Goal: Transaction & Acquisition: Purchase product/service

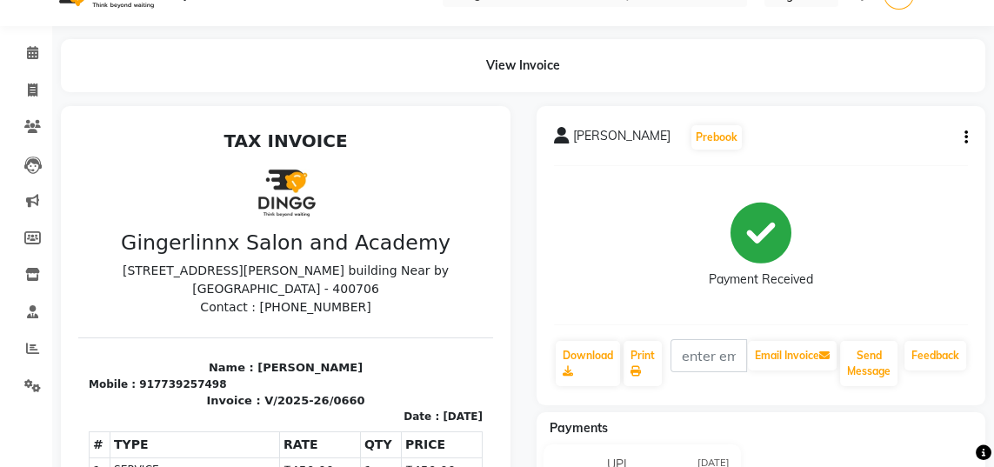
scroll to position [35, 0]
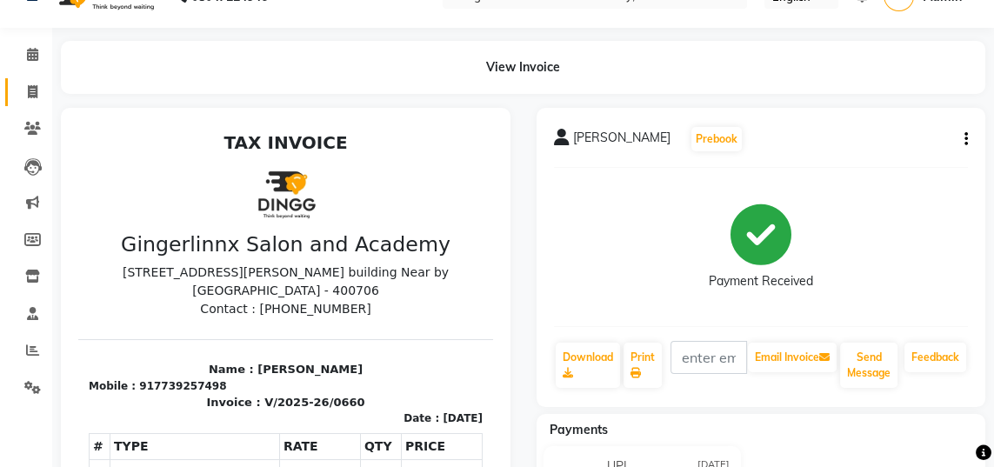
click at [36, 89] on icon at bounding box center [33, 91] width 10 height 13
select select "service"
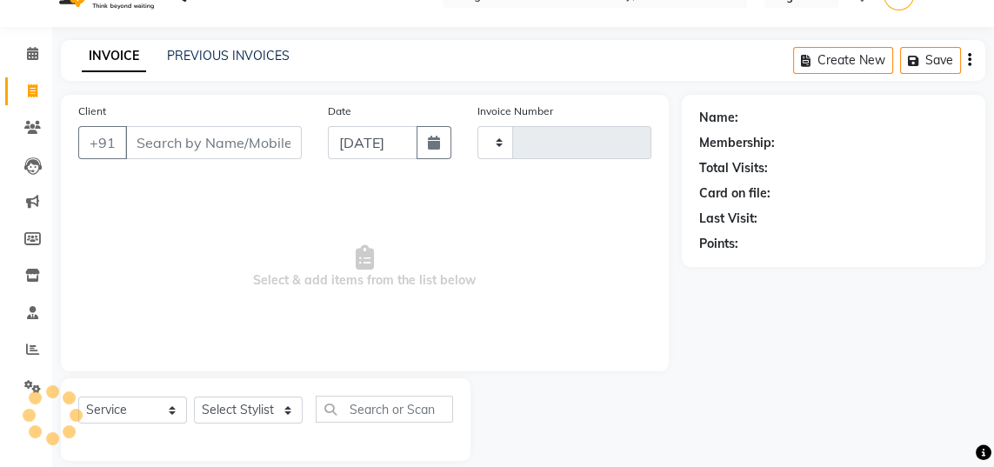
scroll to position [55, 0]
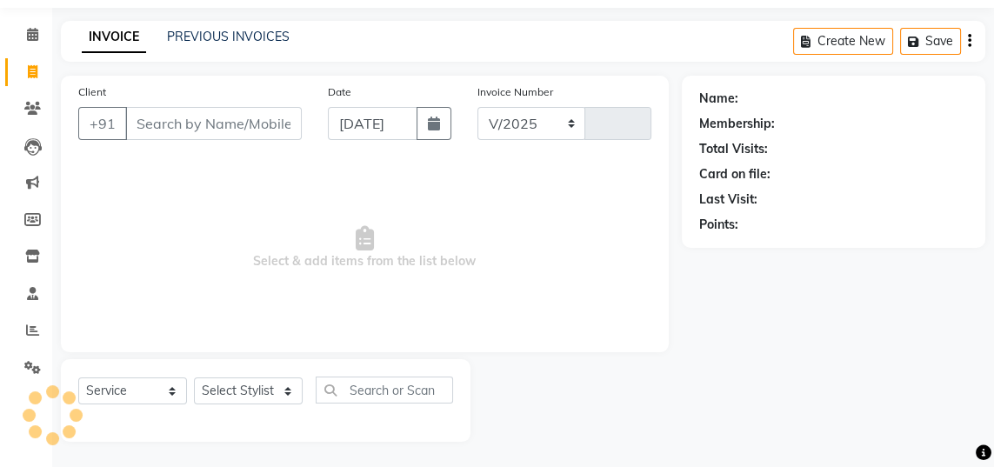
select select "480"
type input "0661"
click at [247, 120] on input "Client" at bounding box center [213, 123] width 177 height 33
select select "membership"
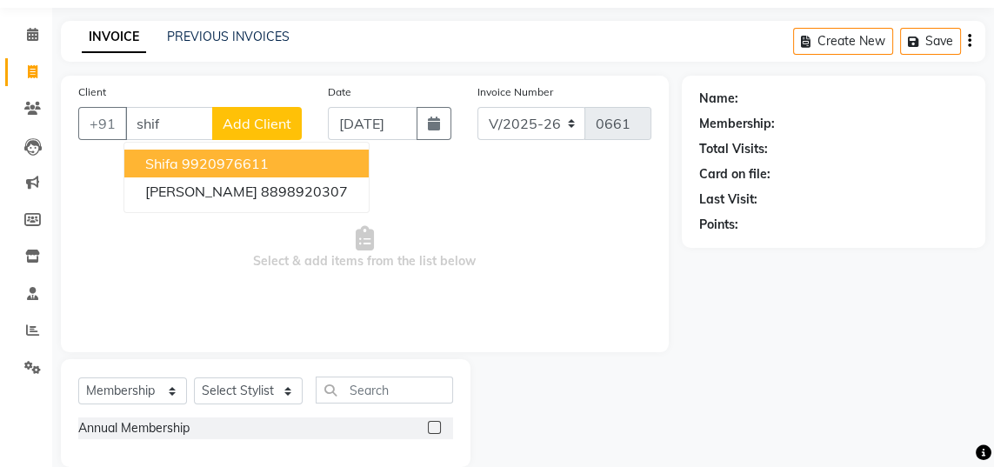
type input "shif"
click at [264, 115] on span "Add Client" at bounding box center [257, 123] width 69 height 17
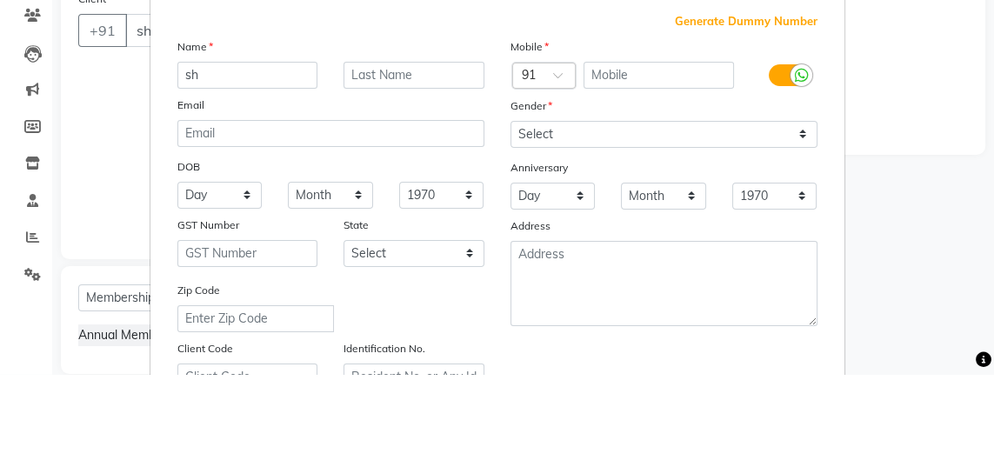
type input "s"
click at [99, 184] on ngb-modal-window "Add Client Generate Dummy Number Name Email DOB Day 01 02 03 04 05 06 07 08 09 …" at bounding box center [497, 233] width 994 height 467
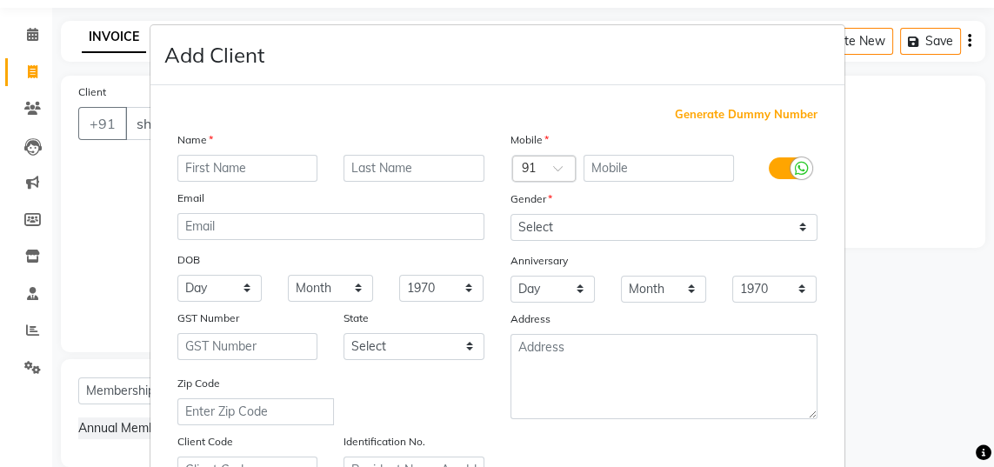
click at [118, 203] on ngb-modal-window "Add Client Generate Dummy Number Name Email DOB Day 01 02 03 04 05 06 07 08 09 …" at bounding box center [497, 233] width 994 height 467
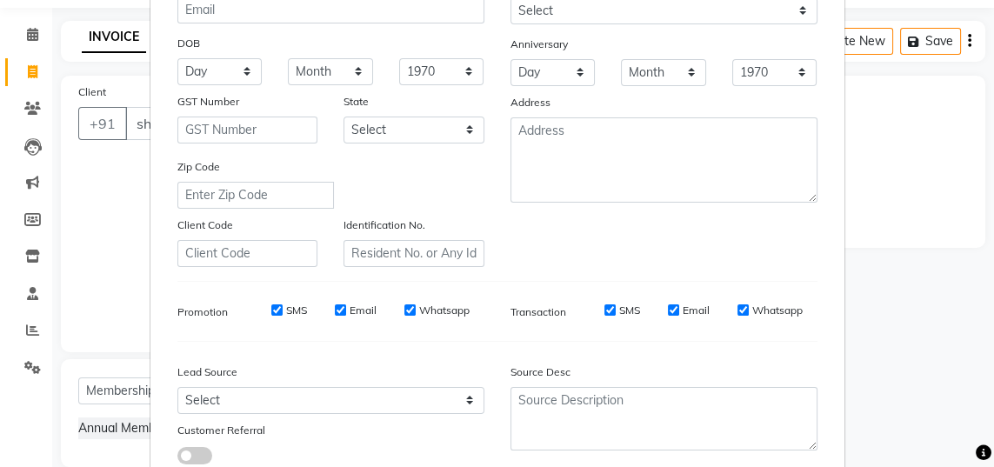
scroll to position [0, 0]
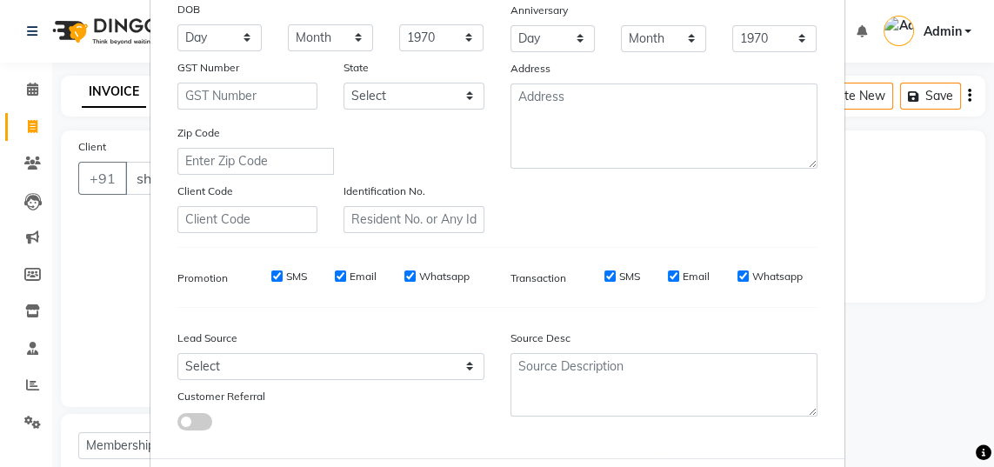
select select
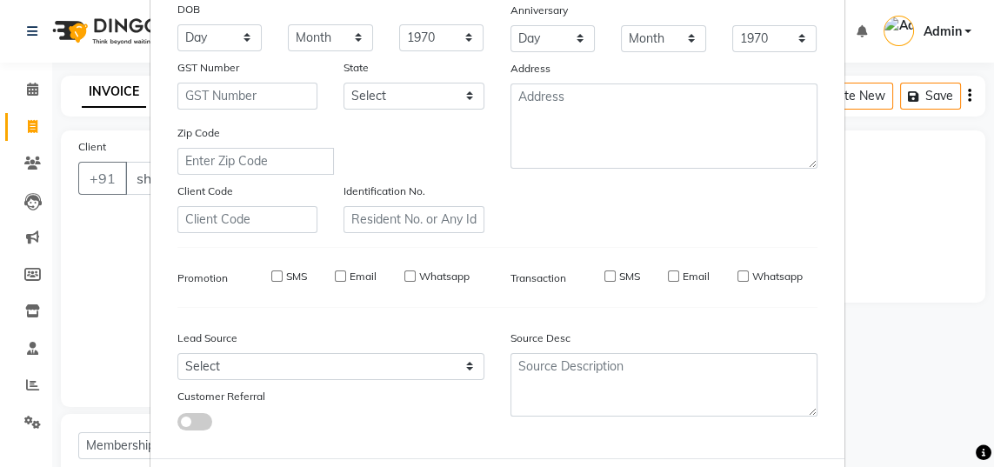
select select
checkbox input "false"
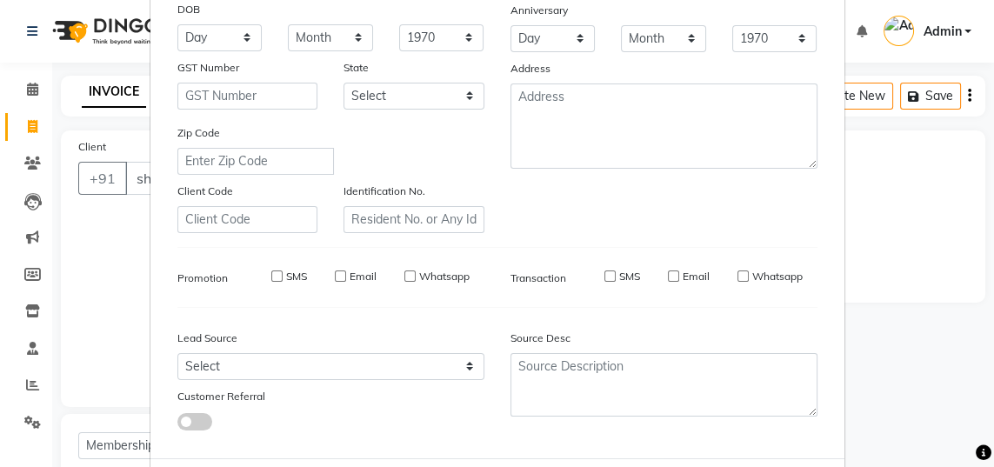
checkbox input "false"
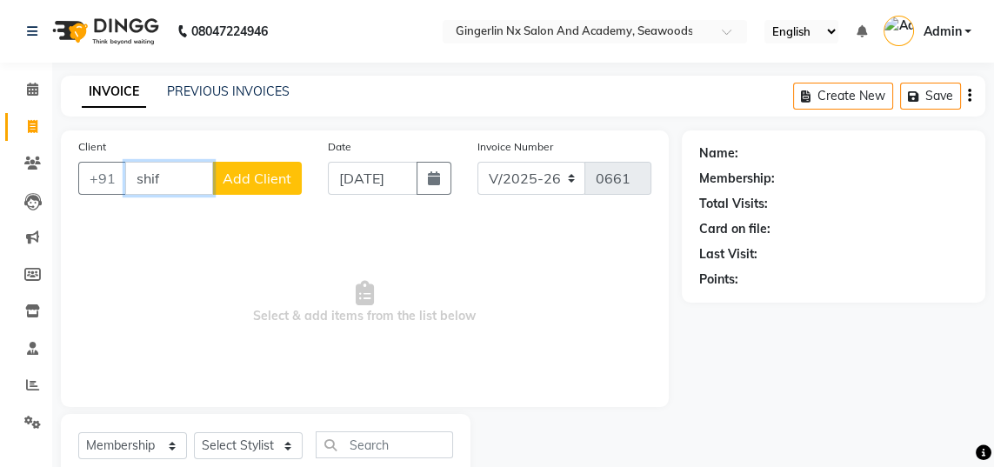
click at [174, 174] on input "shif" at bounding box center [169, 178] width 88 height 33
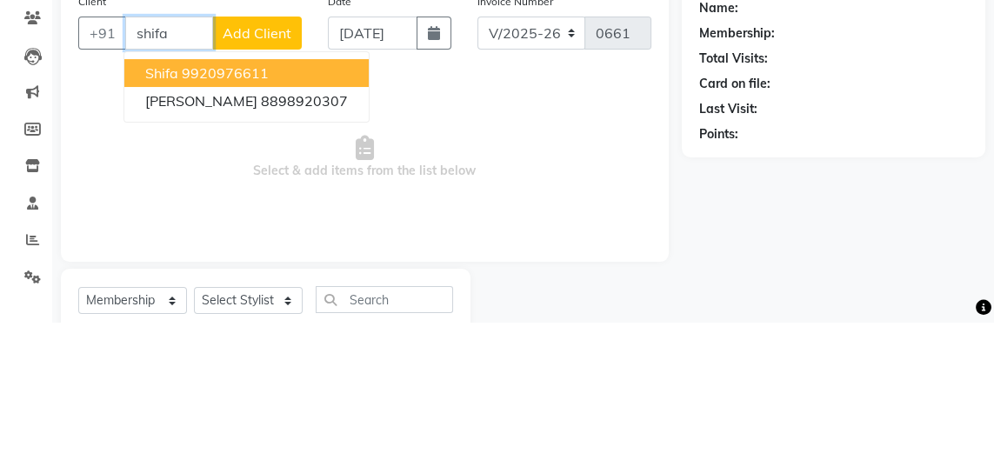
click at [247, 213] on ngb-highlight "9920976611" at bounding box center [225, 218] width 87 height 17
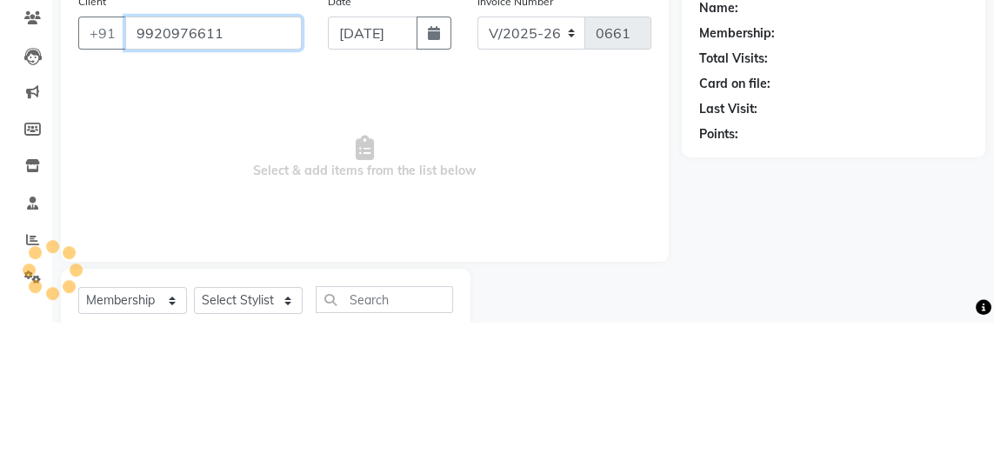
type input "9920976611"
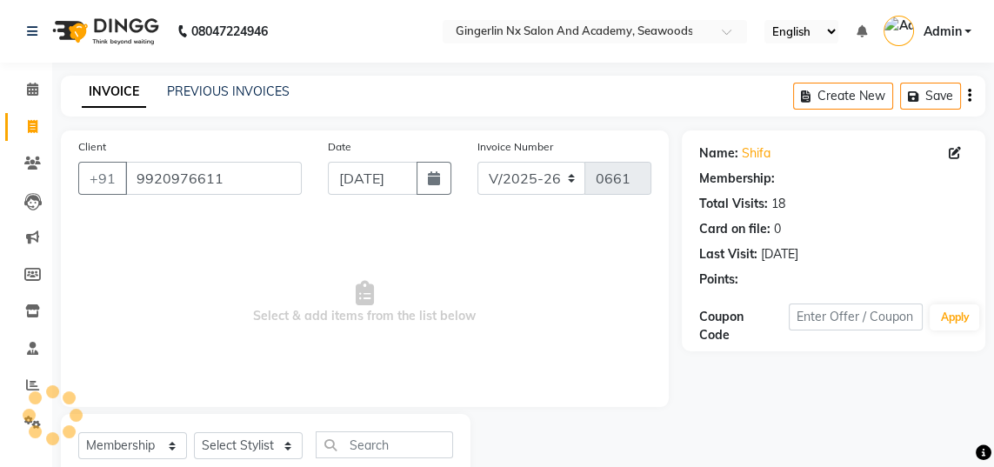
select select "2: Object"
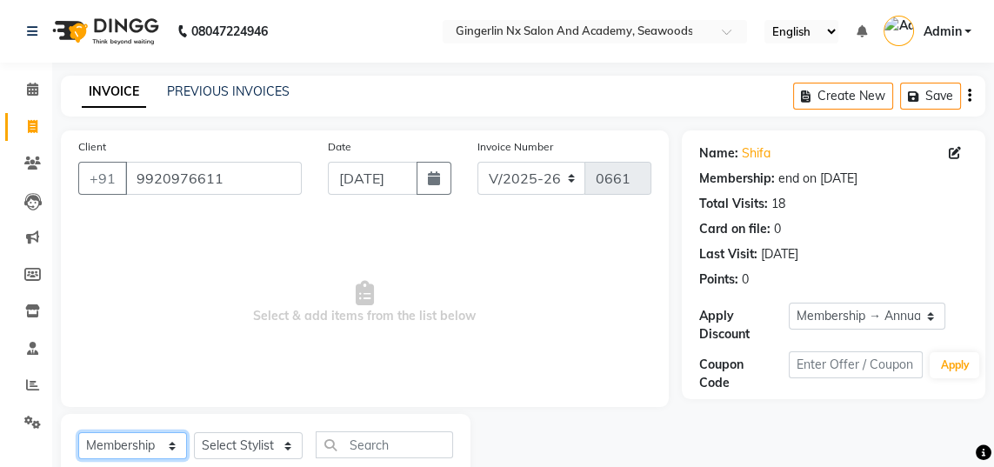
click at [134, 449] on select "Select Service Product Membership Package Voucher Prepaid Gift Card" at bounding box center [132, 445] width 109 height 27
select select "service"
click at [78, 432] on select "Select Service Product Membership Package Voucher Prepaid Gift Card" at bounding box center [132, 445] width 109 height 27
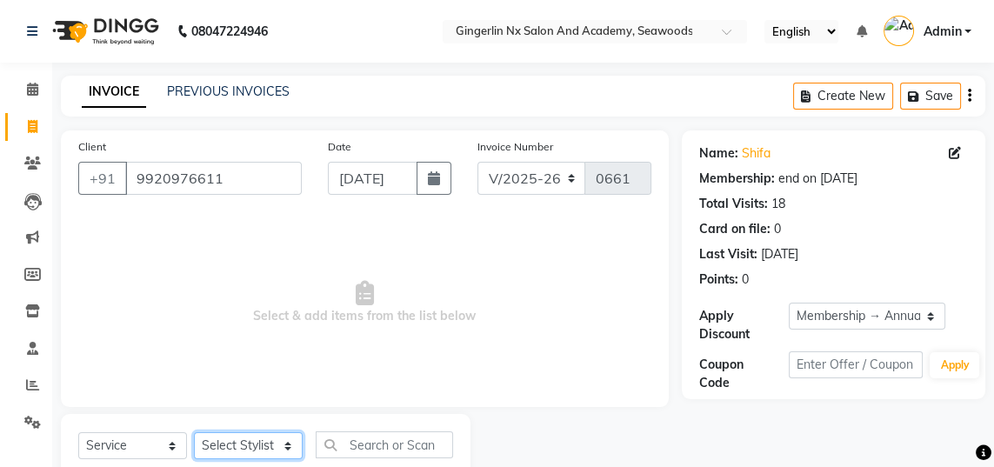
click at [275, 440] on select "Select Stylist Jaya [PERSON_NAME] Sanya [PERSON_NAME] [PERSON_NAME]" at bounding box center [248, 445] width 109 height 27
select select "84215"
click at [194, 432] on select "Select Stylist Jaya [PERSON_NAME] Sanya [PERSON_NAME] [PERSON_NAME]" at bounding box center [248, 445] width 109 height 27
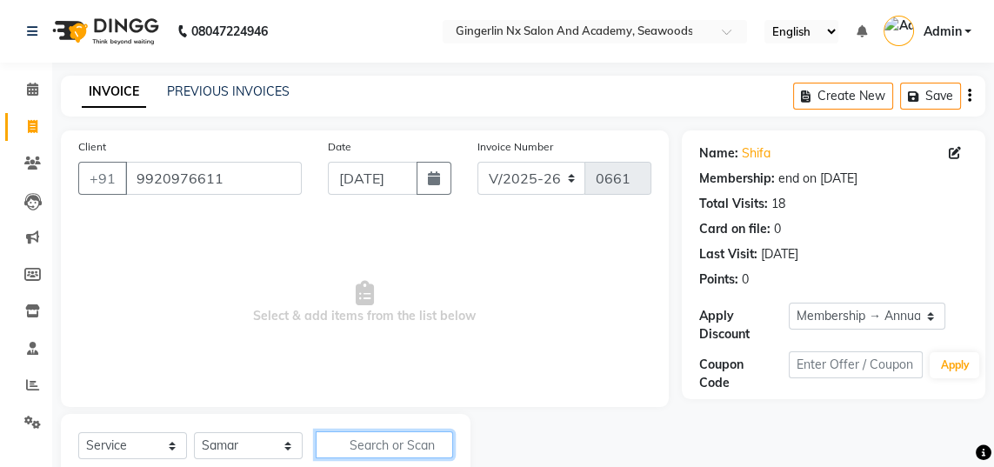
click at [432, 444] on input "text" at bounding box center [384, 444] width 137 height 27
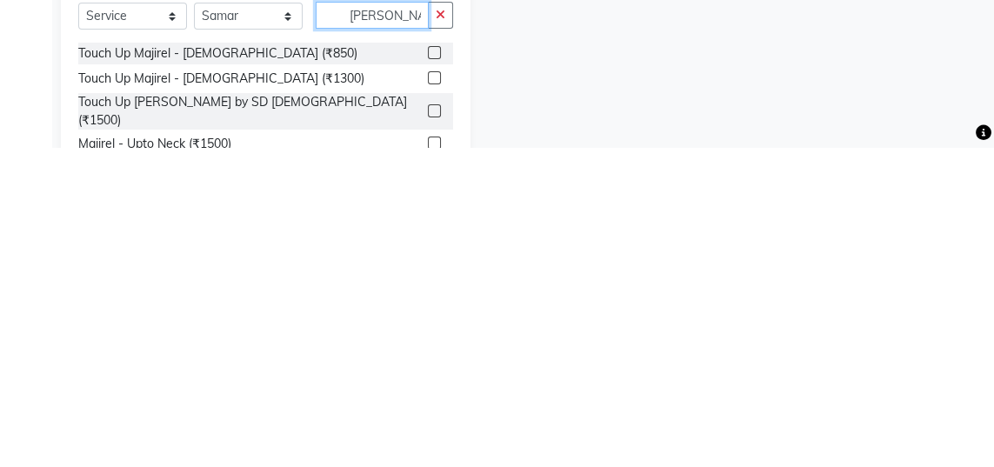
scroll to position [110, 0]
type input "[PERSON_NAME]"
click at [432, 397] on label at bounding box center [434, 397] width 13 height 13
click at [432, 397] on input "checkbox" at bounding box center [433, 398] width 11 height 11
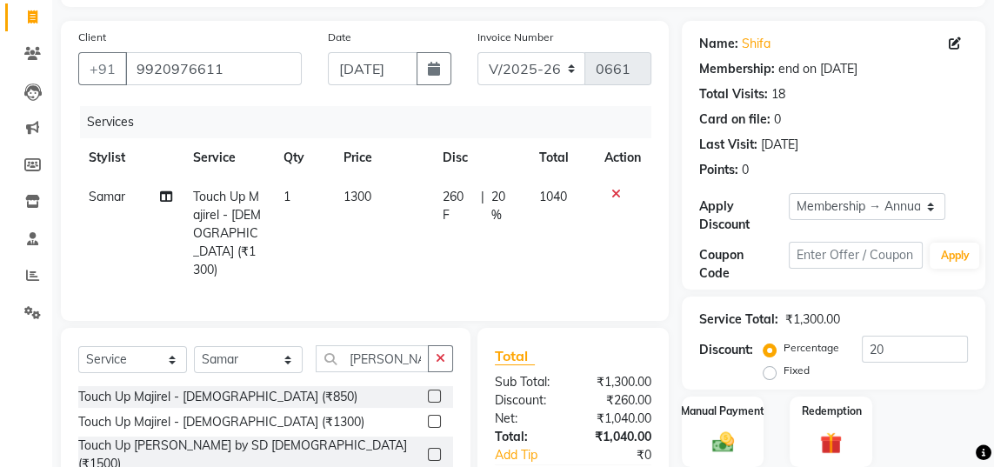
checkbox input "false"
click at [579, 190] on td "1040" at bounding box center [561, 233] width 65 height 112
select select "84215"
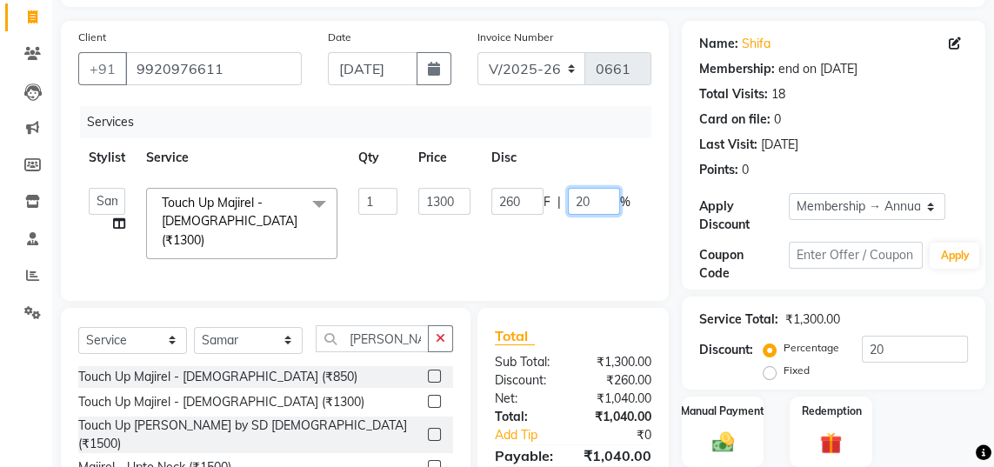
click at [599, 206] on input "20" at bounding box center [594, 201] width 52 height 27
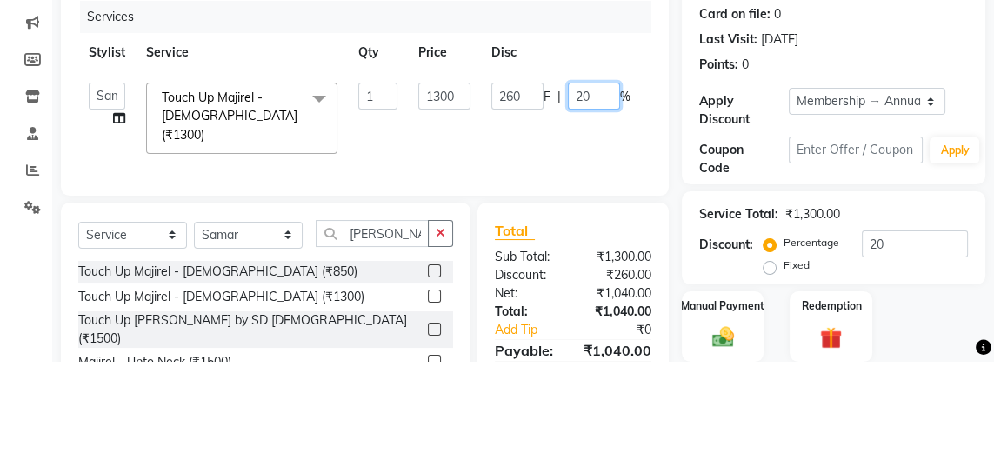
type input "2"
type input "40"
click at [634, 220] on tr "[PERSON_NAME] Sanya [PERSON_NAME] [PERSON_NAME] Touch Up Majirel - [DEMOGRAPHIC…" at bounding box center [413, 223] width 671 height 92
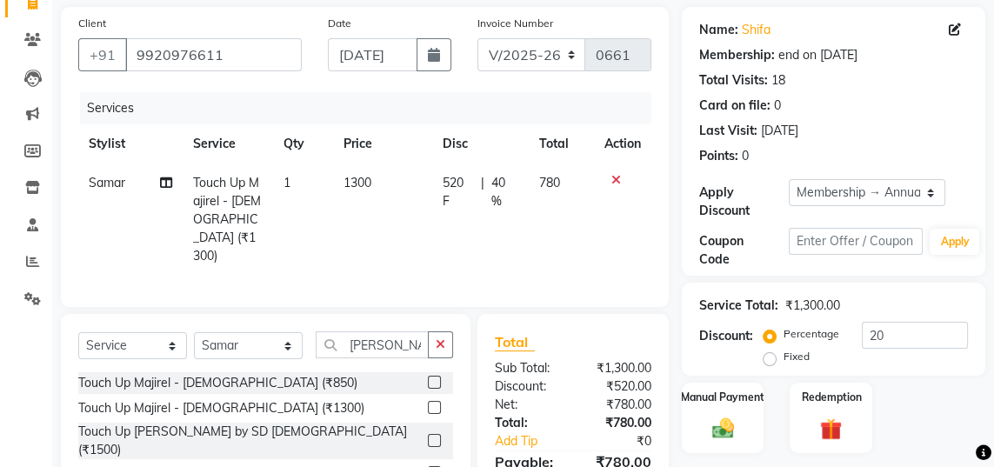
scroll to position [145, 0]
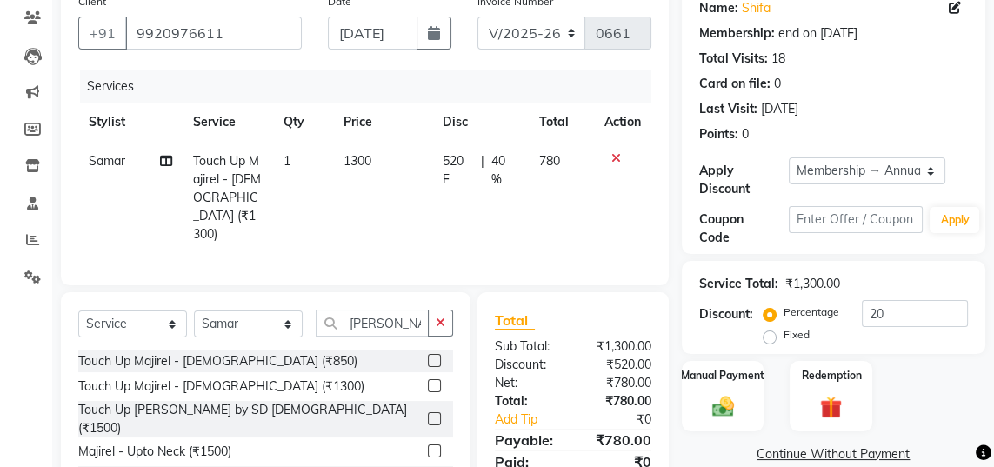
click at [735, 378] on label "Manual Payment" at bounding box center [722, 376] width 83 height 16
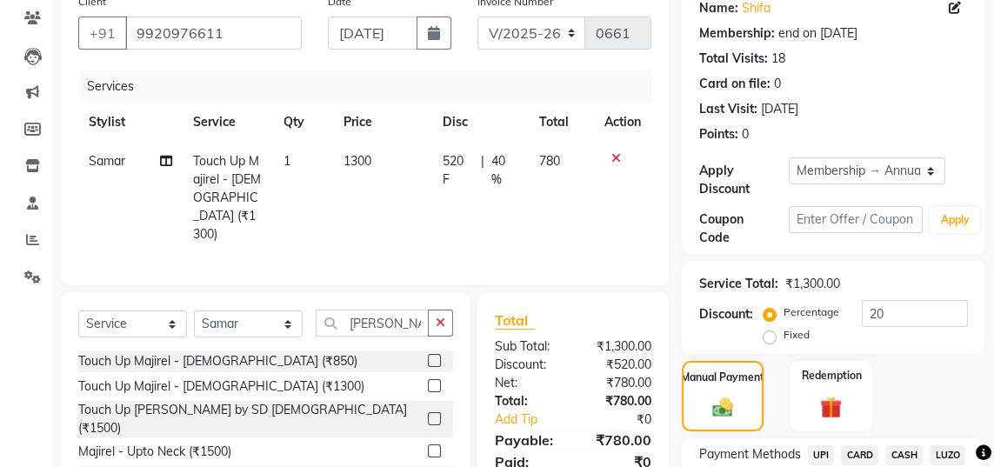
click at [826, 457] on span "UPI" at bounding box center [821, 455] width 27 height 20
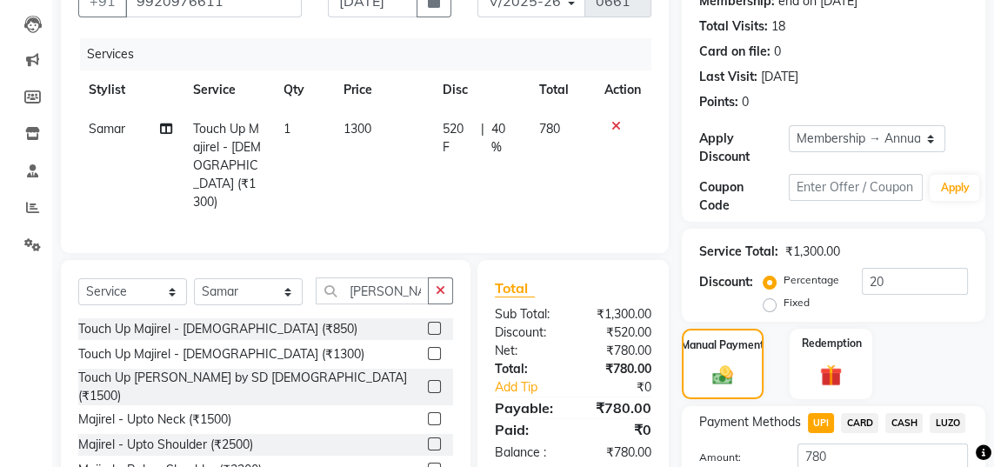
scroll to position [223, 0]
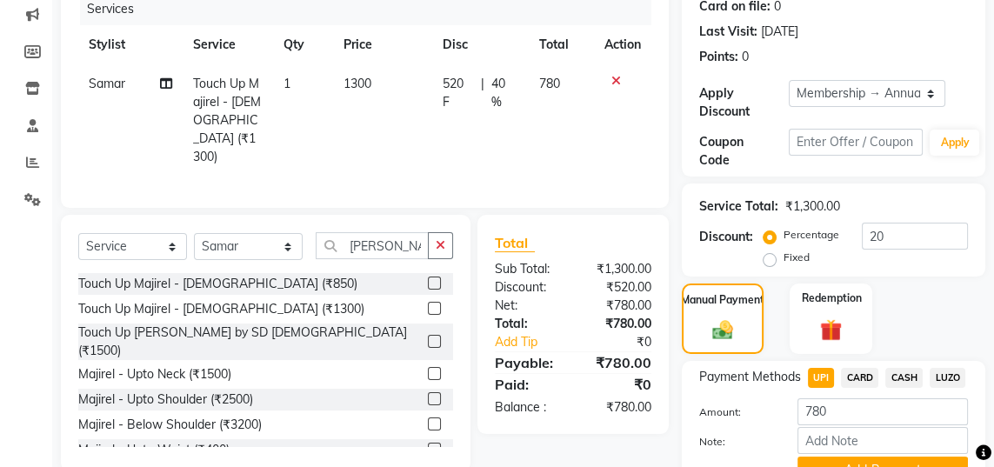
click at [892, 466] on button "Add Payment" at bounding box center [883, 470] width 170 height 27
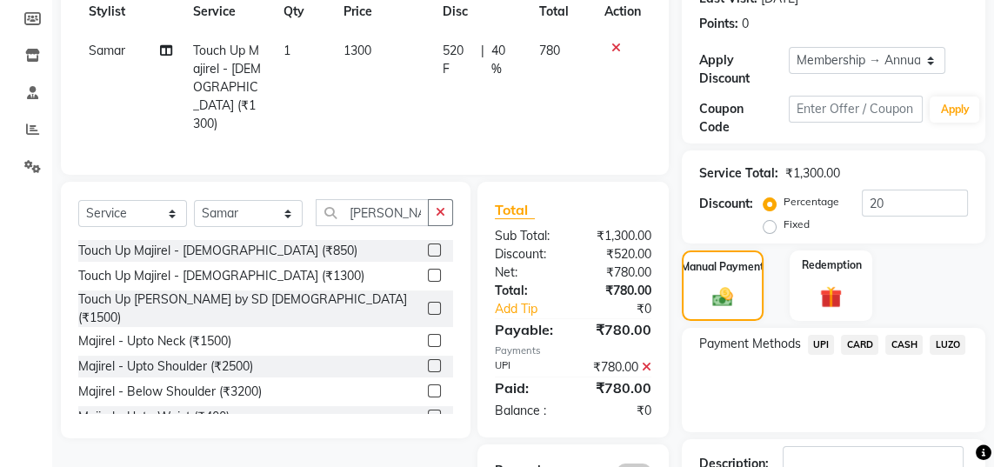
scroll to position [296, 0]
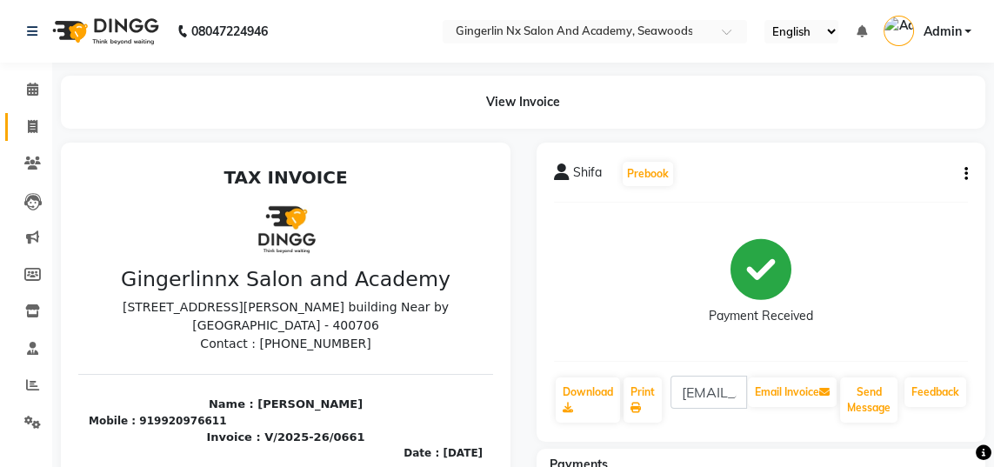
click at [36, 133] on span at bounding box center [32, 127] width 30 height 20
select select "service"
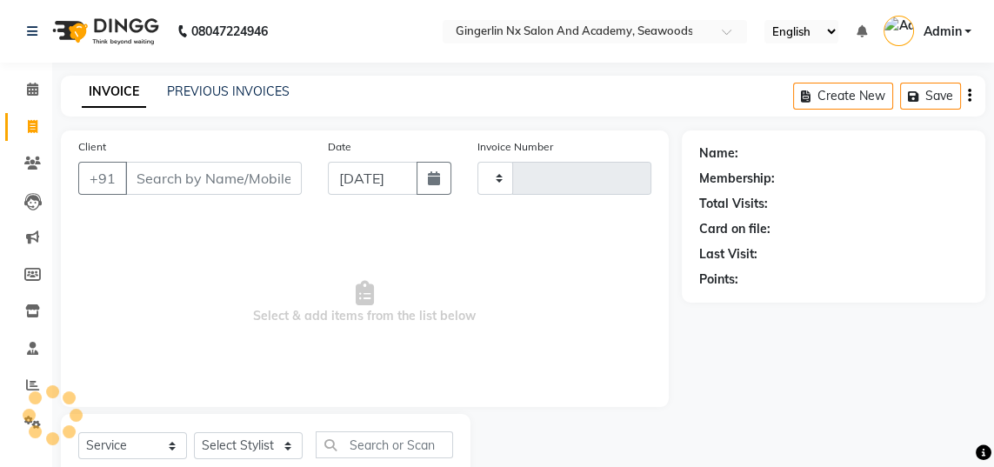
type input "0662"
select select "480"
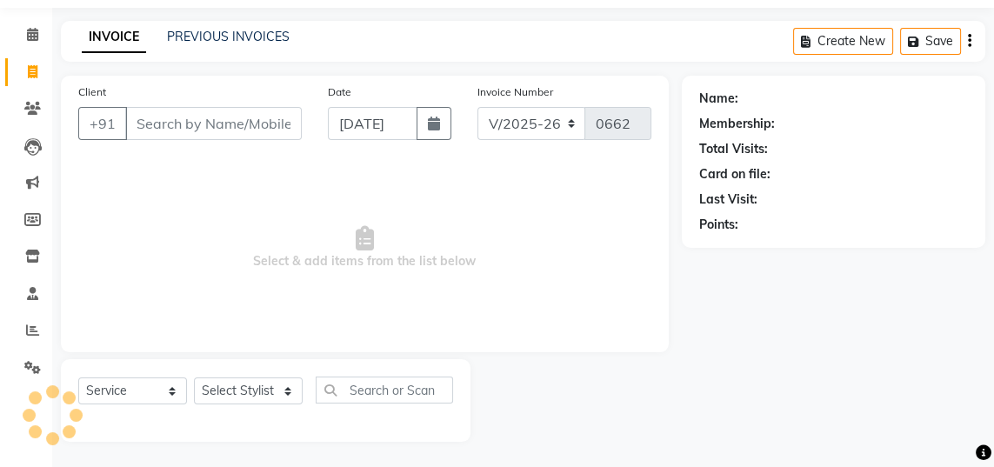
select select "membership"
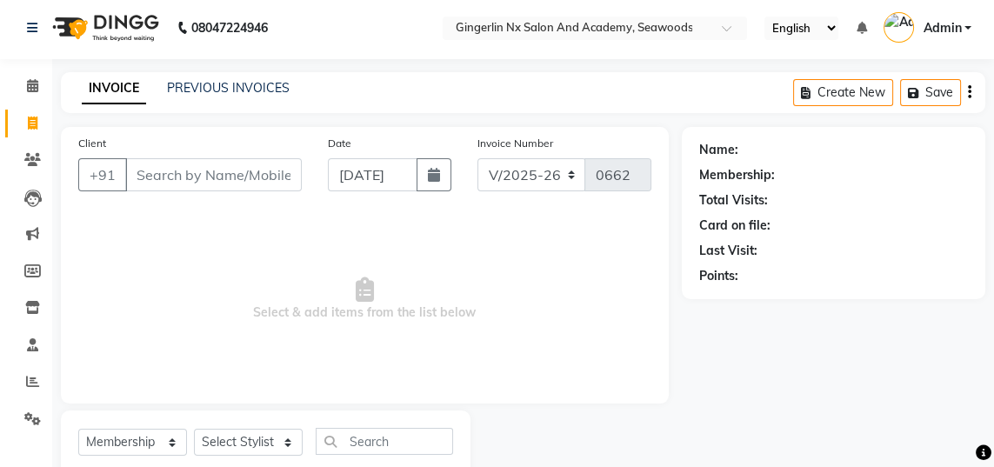
scroll to position [0, 0]
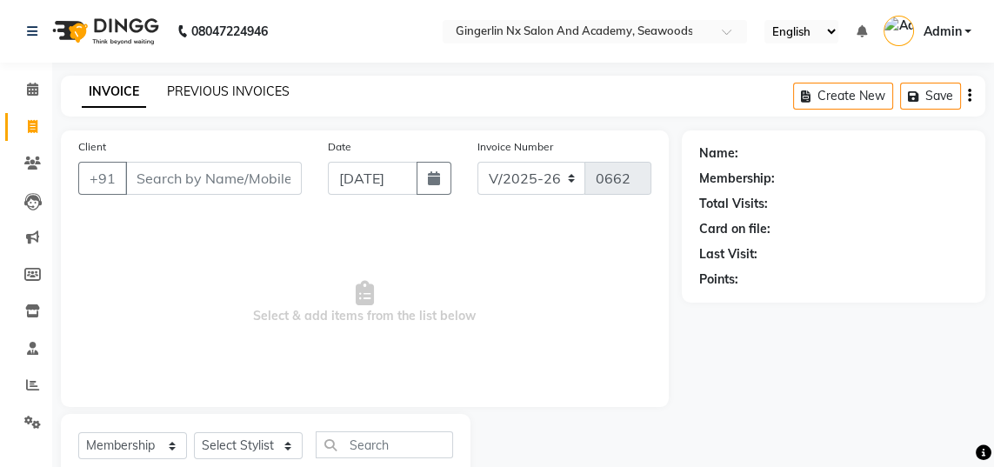
click at [252, 91] on link "PREVIOUS INVOICES" at bounding box center [228, 91] width 123 height 16
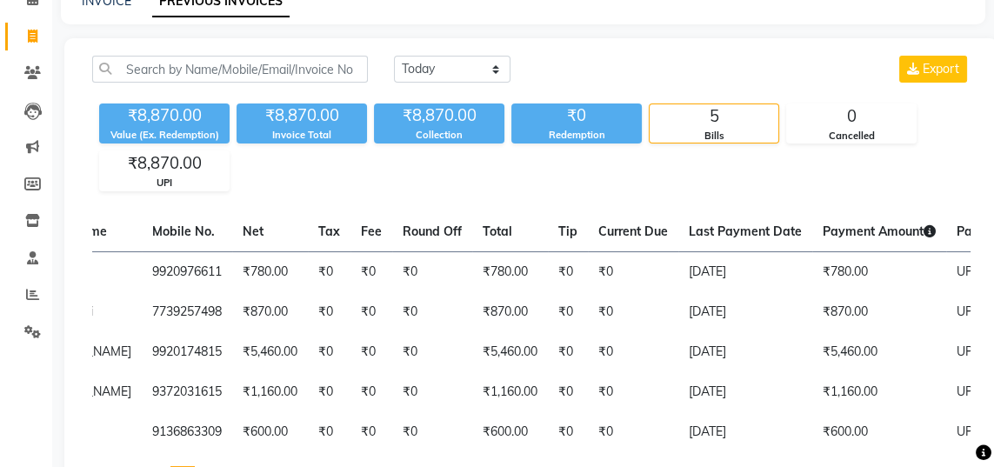
scroll to position [121, 0]
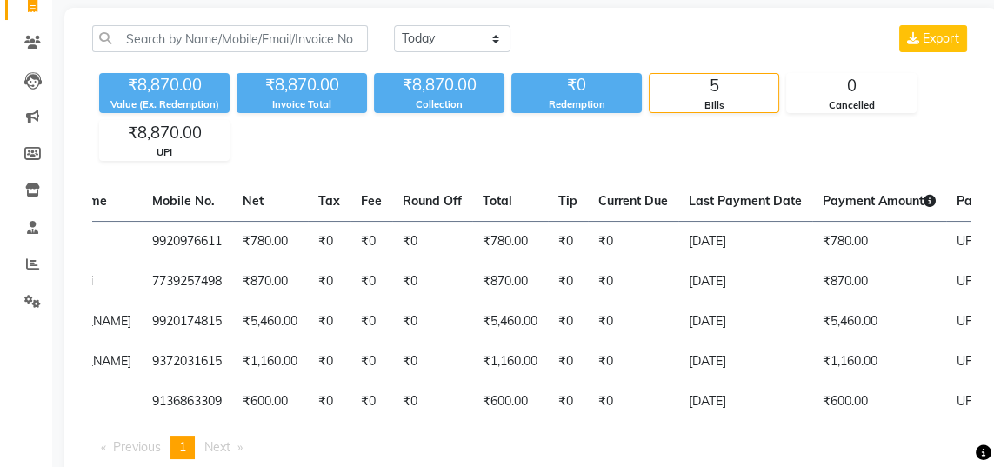
click at [32, 9] on icon at bounding box center [33, 5] width 10 height 13
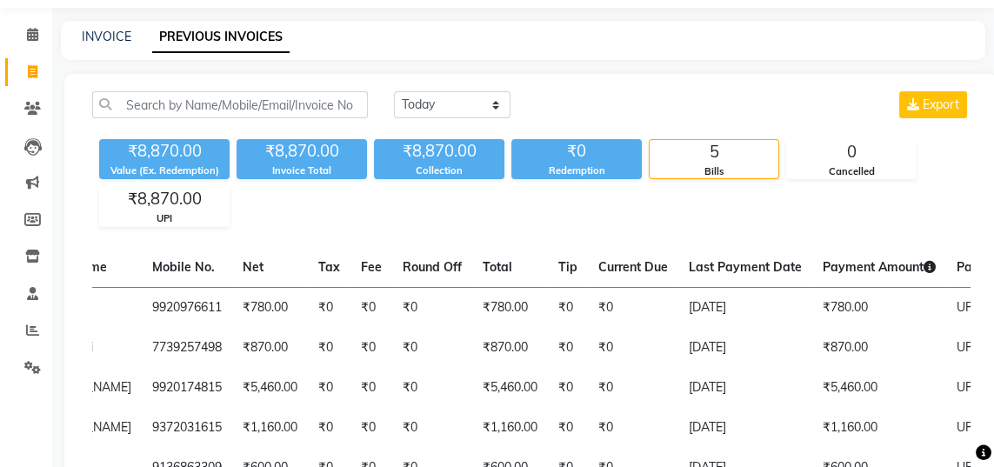
select select "service"
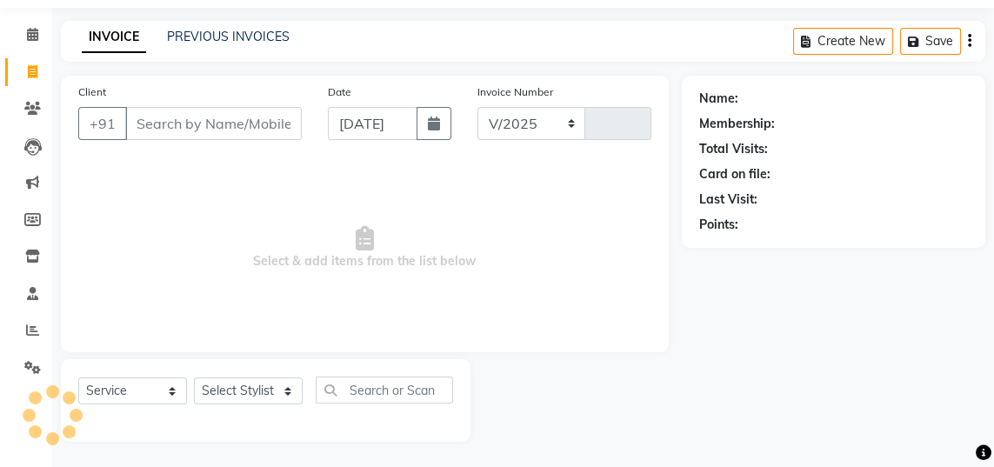
select select "480"
type input "0662"
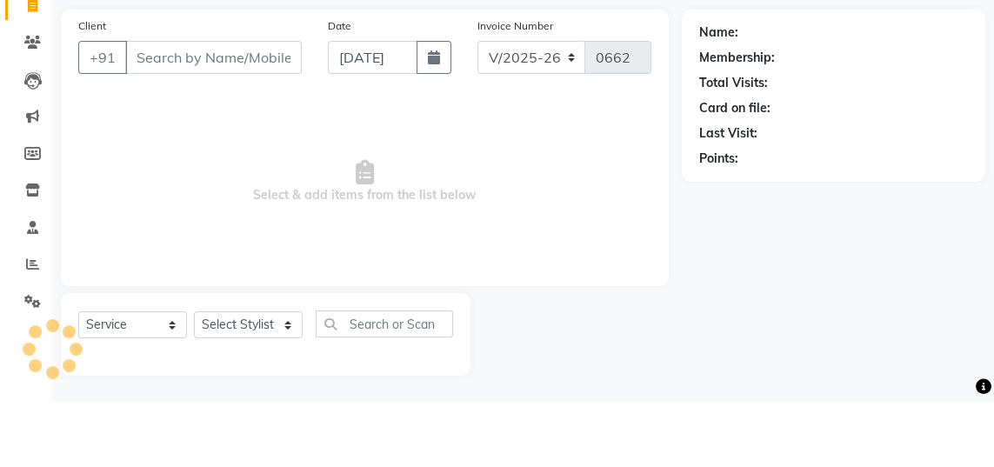
select select "membership"
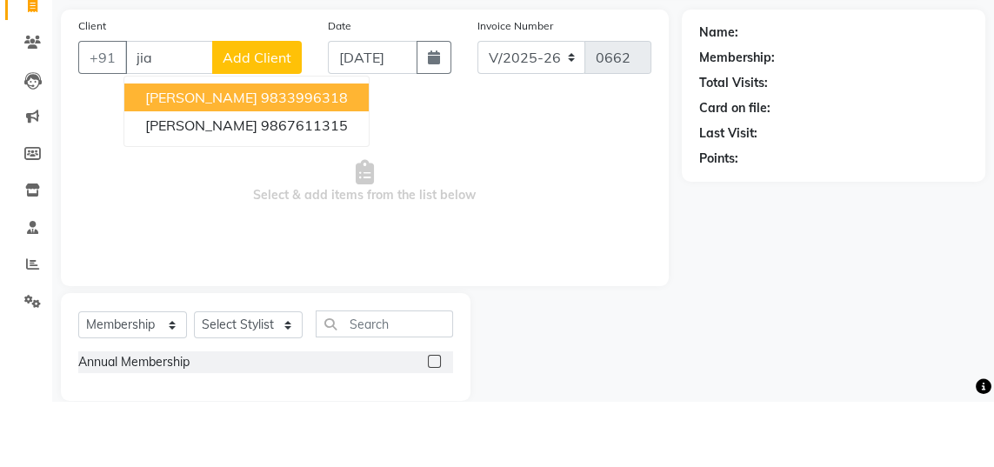
click at [294, 193] on ngb-highlight "9867611315" at bounding box center [304, 191] width 87 height 17
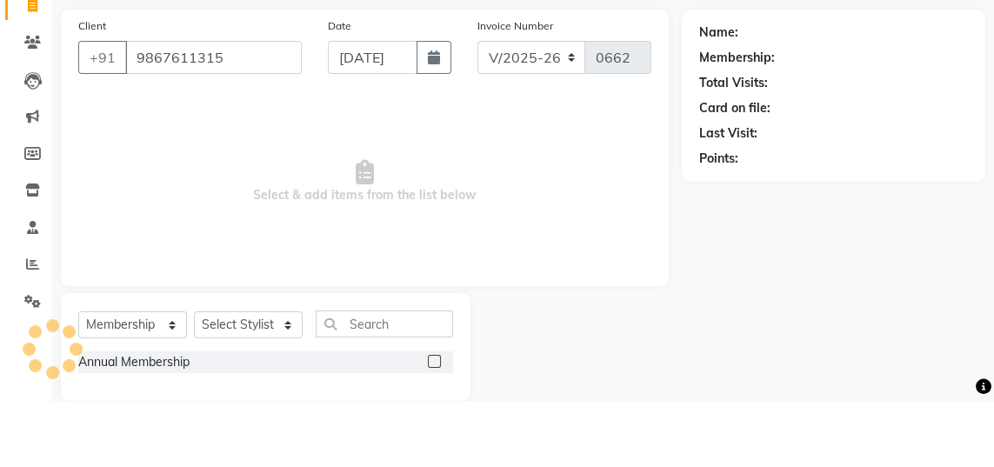
type input "9867611315"
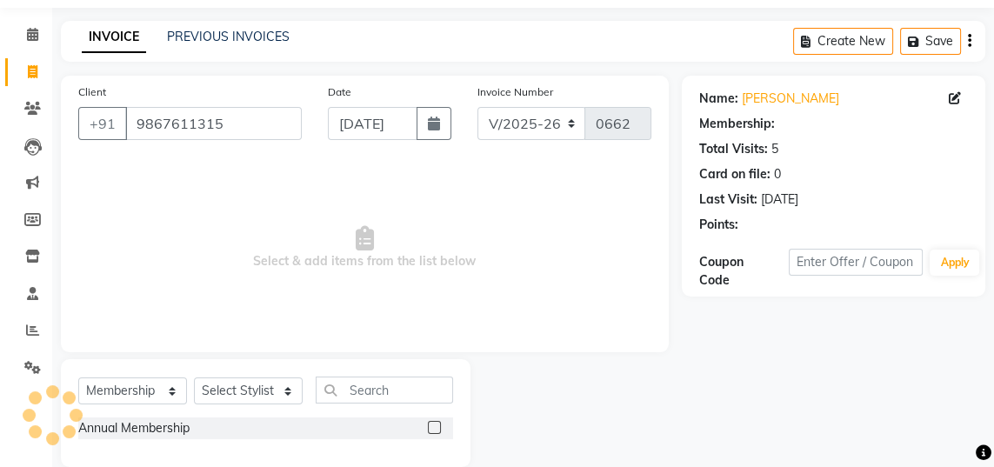
select select "2: Object"
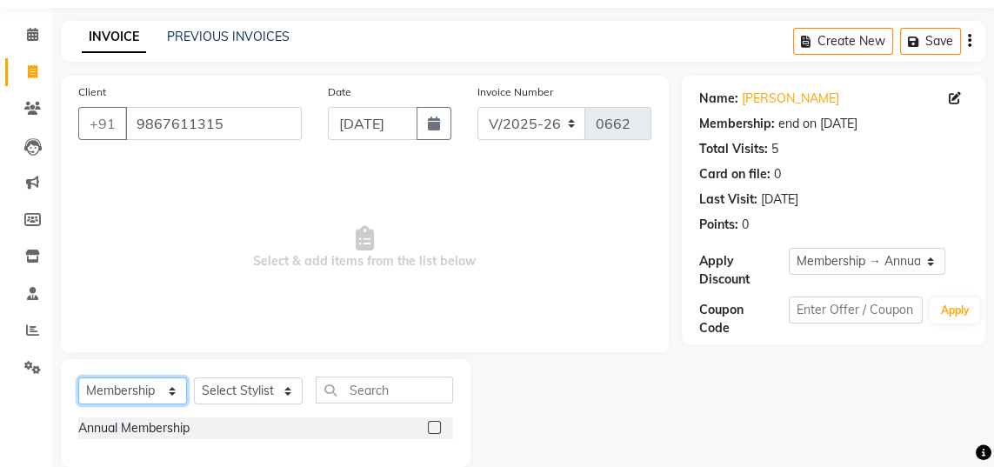
click at [154, 394] on select "Select Service Product Membership Package Voucher Prepaid Gift Card" at bounding box center [132, 390] width 109 height 27
select select "service"
click at [78, 377] on select "Select Service Product Membership Package Voucher Prepaid Gift Card" at bounding box center [132, 390] width 109 height 27
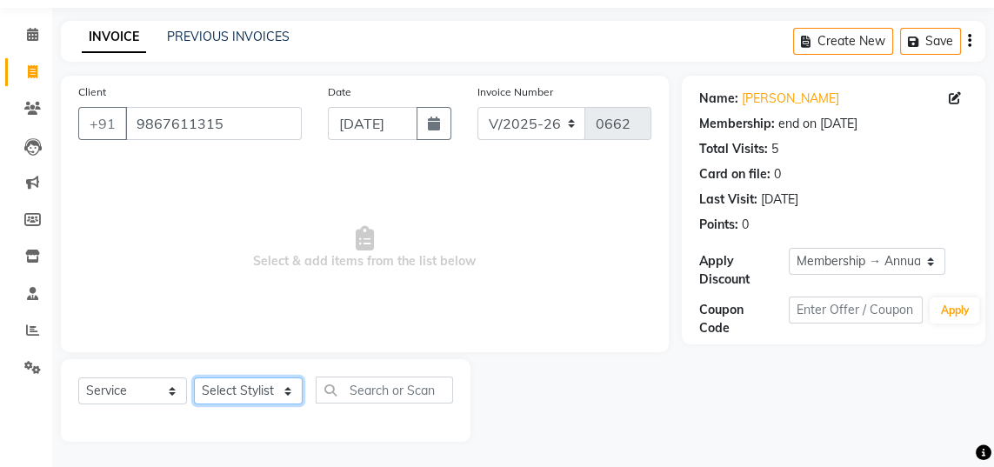
click at [271, 391] on select "Select Stylist Jaya [PERSON_NAME] Sanya [PERSON_NAME] [PERSON_NAME]" at bounding box center [248, 390] width 109 height 27
select select "47531"
click at [194, 377] on select "Select Stylist Jaya [PERSON_NAME] Sanya [PERSON_NAME] [PERSON_NAME]" at bounding box center [248, 390] width 109 height 27
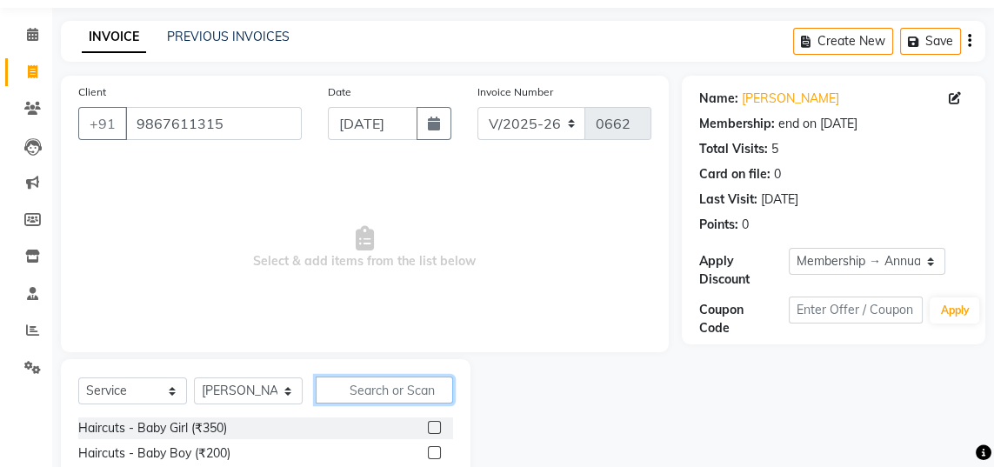
click at [417, 387] on input "text" at bounding box center [384, 390] width 137 height 27
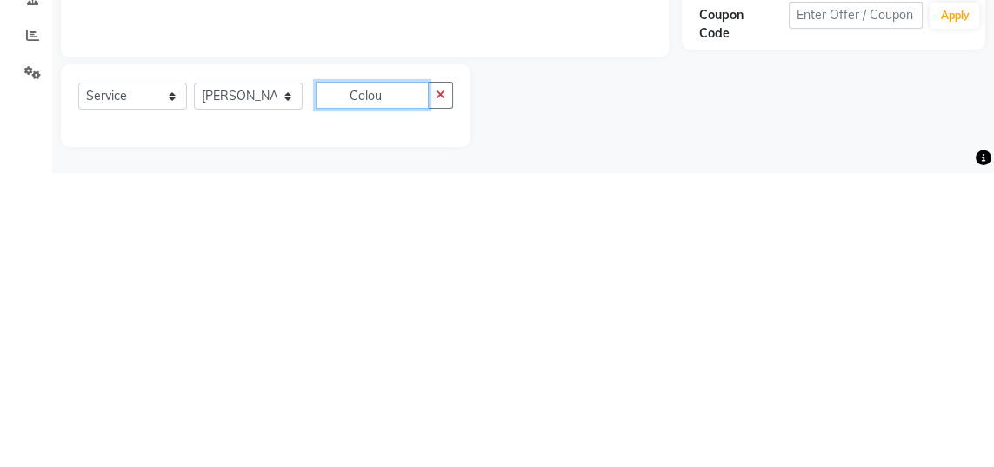
click at [397, 384] on input "Colou" at bounding box center [372, 390] width 113 height 27
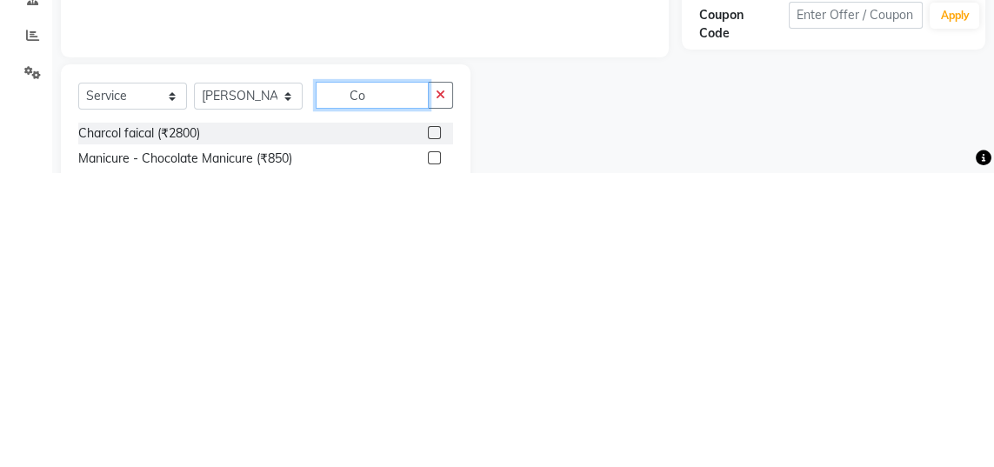
type input "C"
type input "Pre"
click at [432, 425] on label at bounding box center [434, 427] width 13 height 13
click at [432, 425] on input "checkbox" at bounding box center [433, 428] width 11 height 11
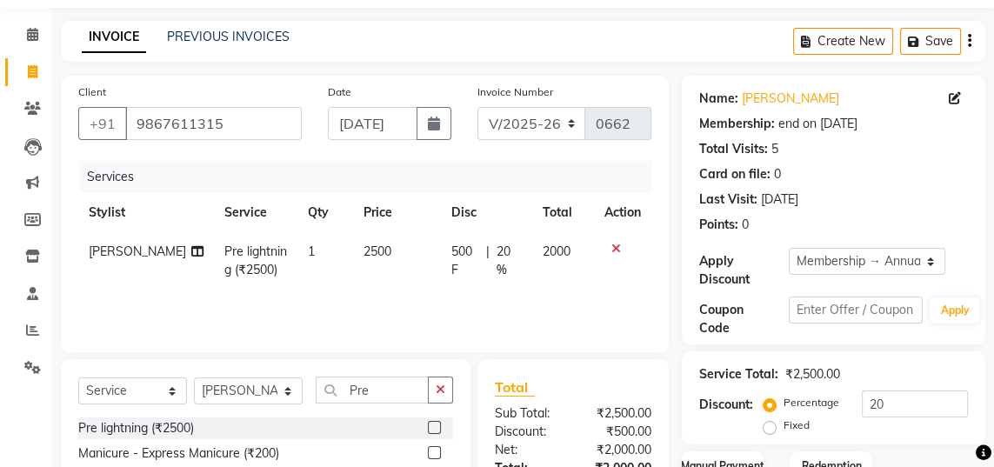
checkbox input "false"
click at [587, 249] on td "2000" at bounding box center [563, 260] width 62 height 57
select select "47531"
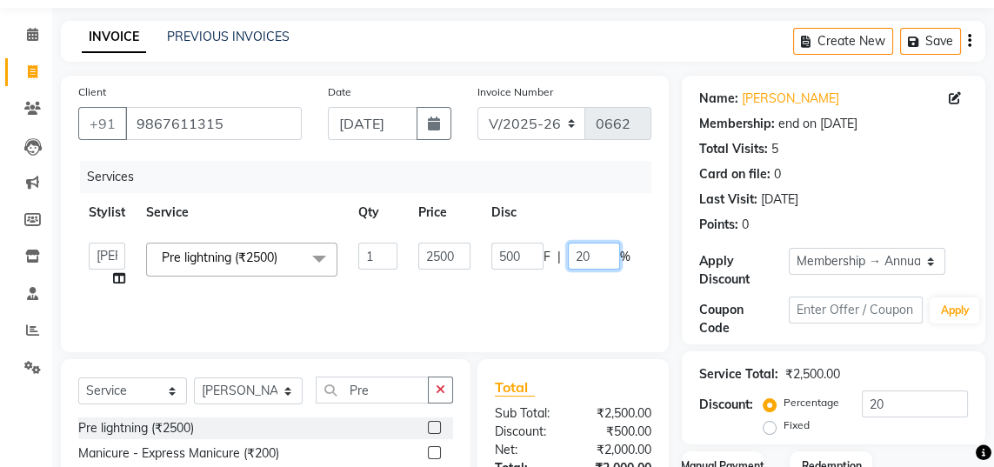
click at [605, 257] on input "20" at bounding box center [594, 256] width 52 height 27
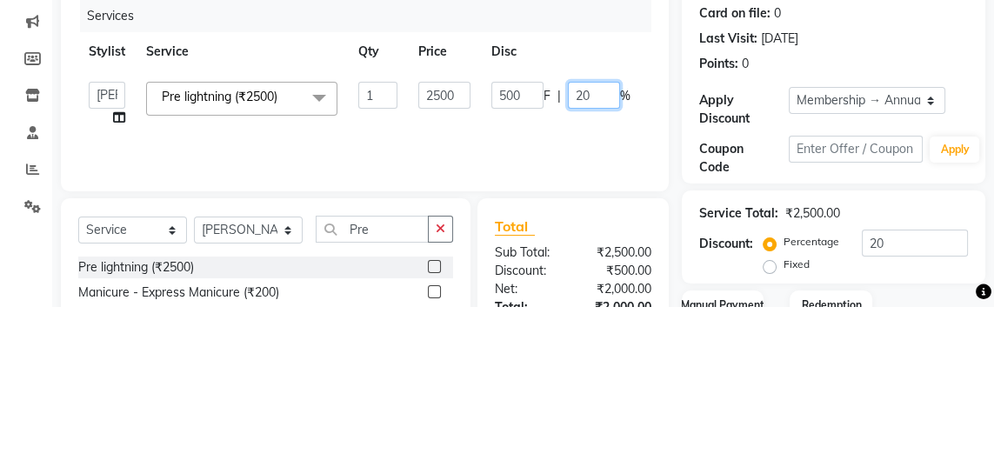
type input "2"
type input "40"
click at [639, 283] on tr "[PERSON_NAME] Sanya [PERSON_NAME] [PERSON_NAME] Pre lightning (₹2500) x Haircut…" at bounding box center [413, 265] width 671 height 66
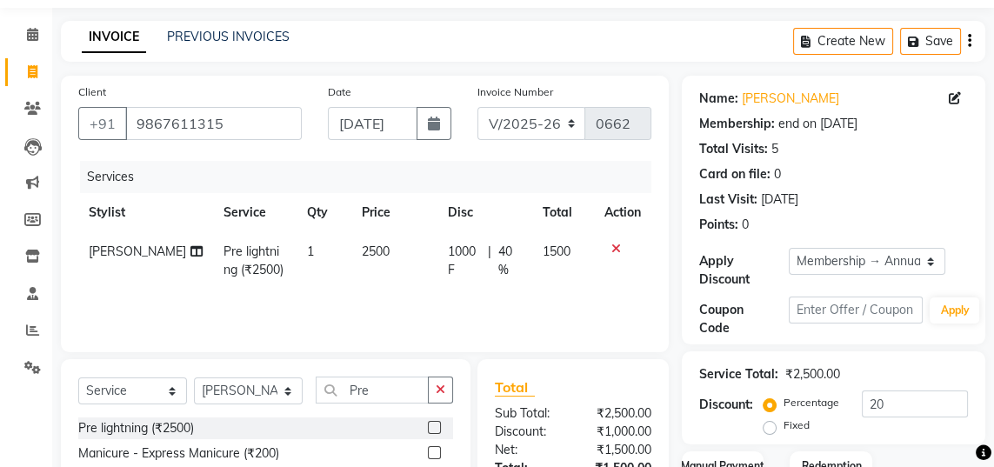
click at [377, 250] on td "2500" at bounding box center [394, 260] width 86 height 57
select select "47531"
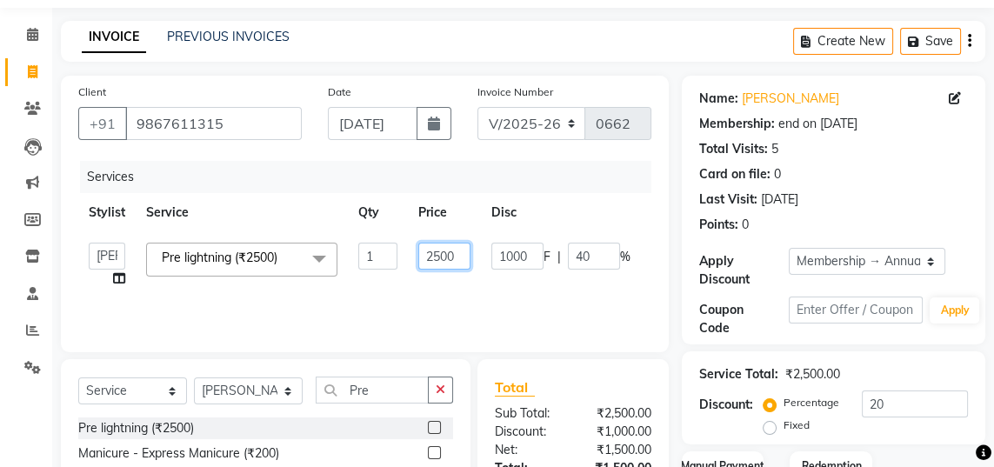
click at [460, 257] on input "2500" at bounding box center [444, 256] width 52 height 27
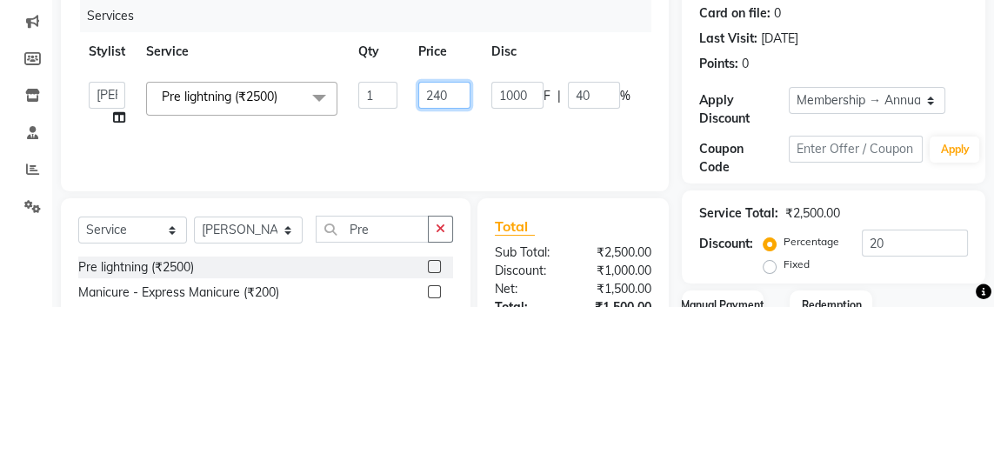
type input "2400"
click at [638, 284] on tr "[PERSON_NAME] Sanya [PERSON_NAME] [PERSON_NAME] Pre lightning (₹2500) x Haircut…" at bounding box center [413, 265] width 671 height 66
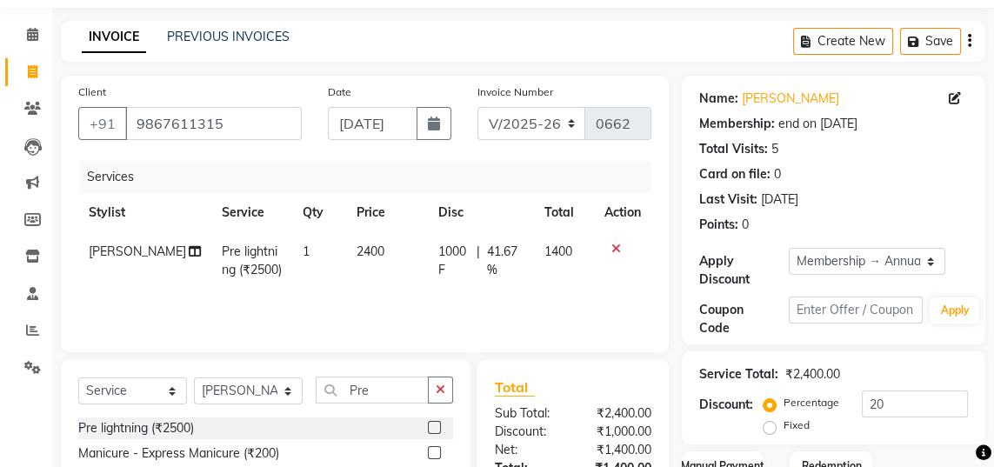
click at [377, 255] on td "2400" at bounding box center [387, 260] width 83 height 57
select select "47531"
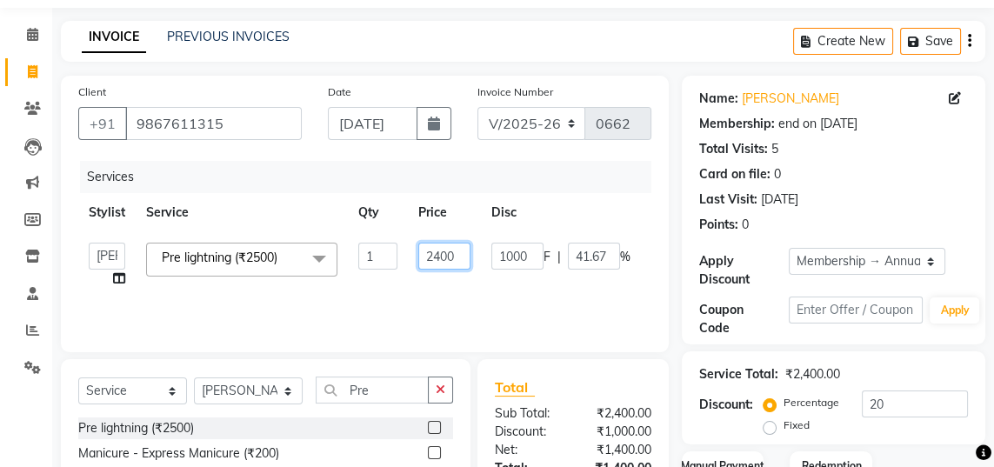
click at [461, 254] on input "2400" at bounding box center [444, 256] width 52 height 27
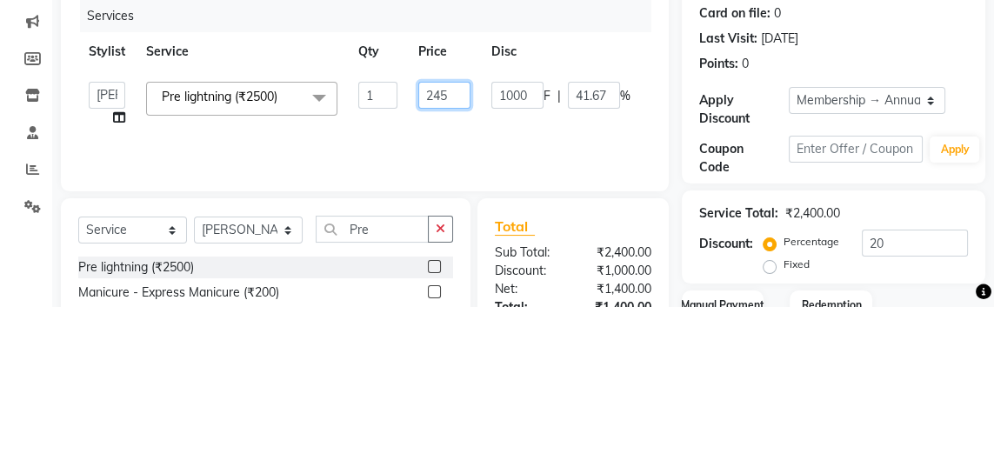
type input "2450"
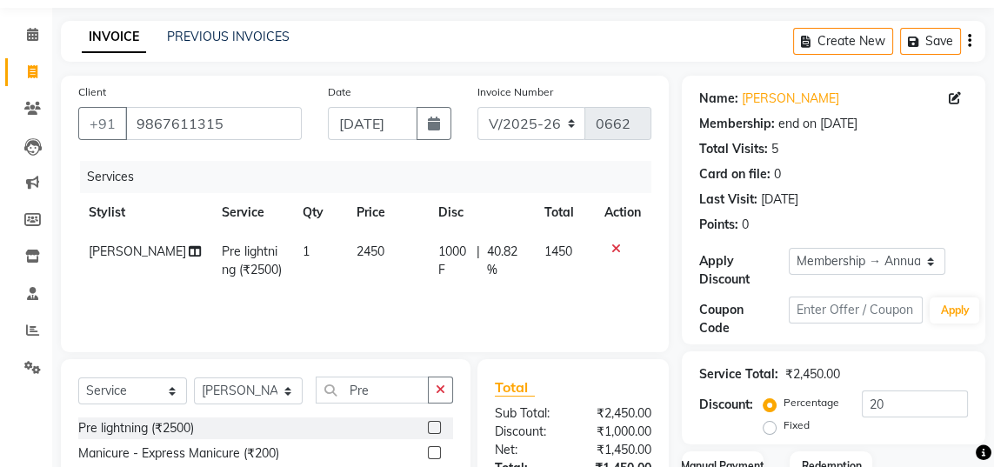
scroll to position [37, 0]
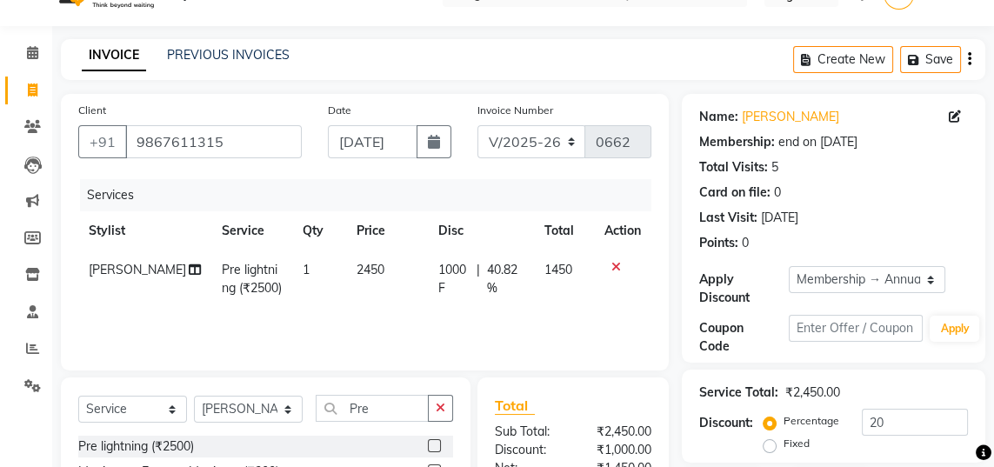
click at [502, 276] on span "40.82 %" at bounding box center [505, 279] width 36 height 37
select select "47531"
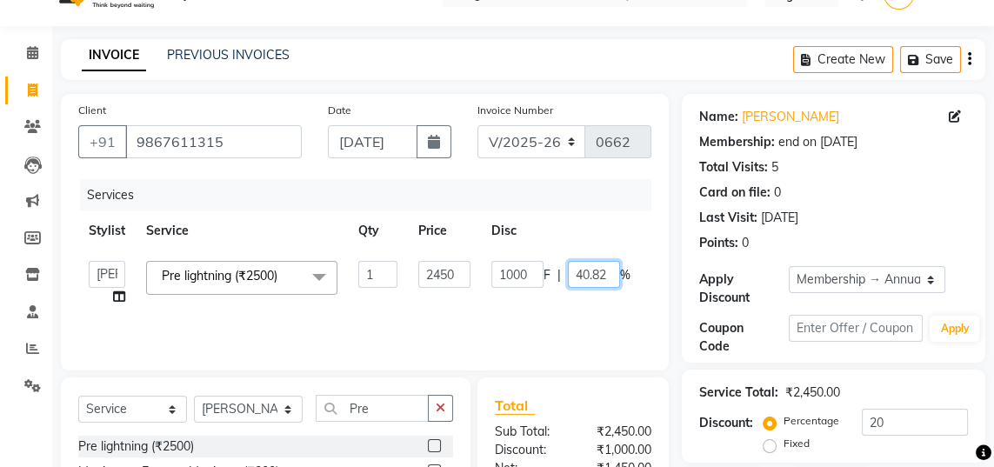
click at [603, 275] on input "40.82" at bounding box center [594, 274] width 52 height 27
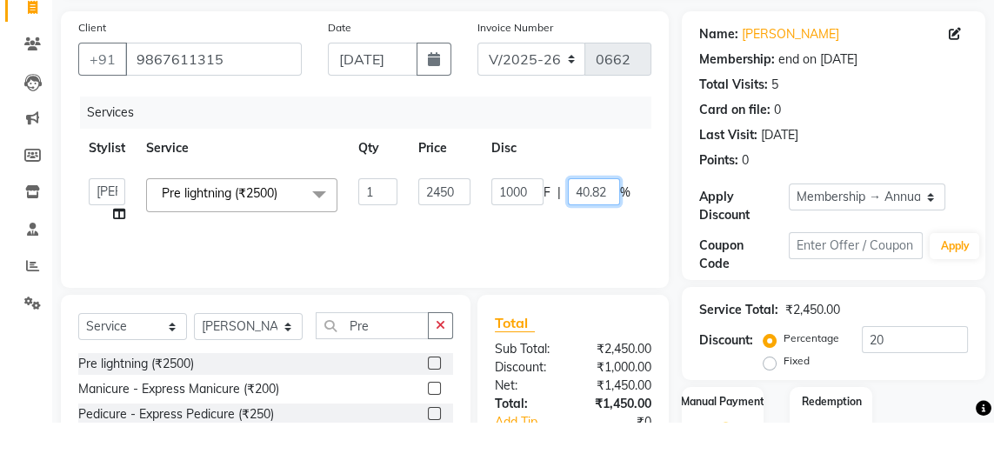
scroll to position [75, 0]
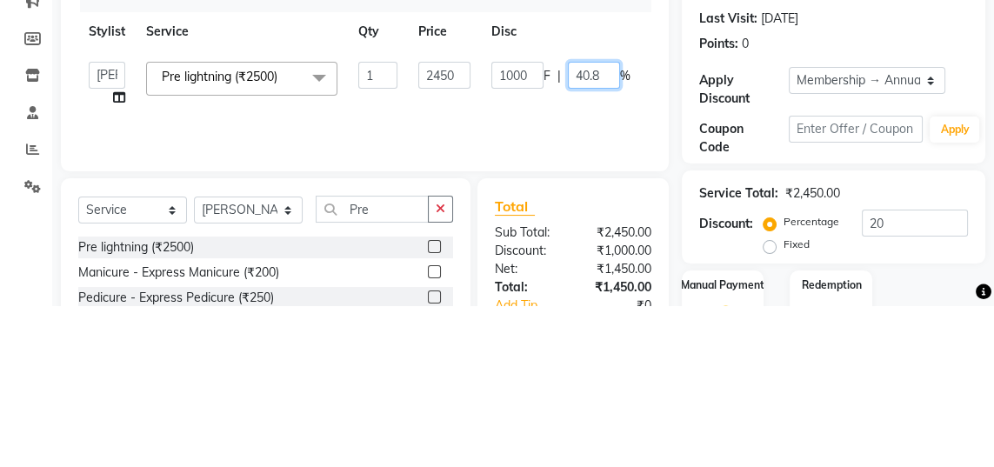
type input "40"
click at [643, 273] on div "Services Stylist Service Qty Price Disc Total Action Jaya [PERSON_NAME] Sanya […" at bounding box center [364, 228] width 573 height 174
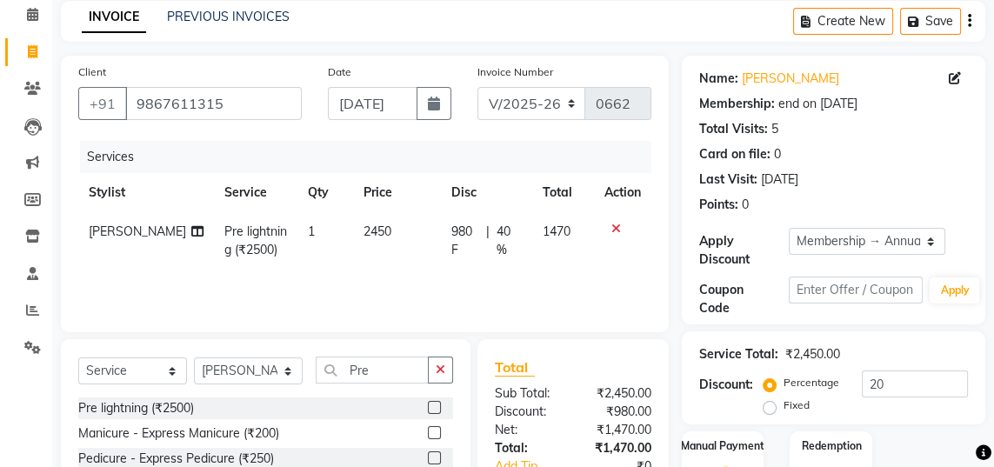
click at [578, 234] on td "1470" at bounding box center [563, 240] width 62 height 57
select select "47531"
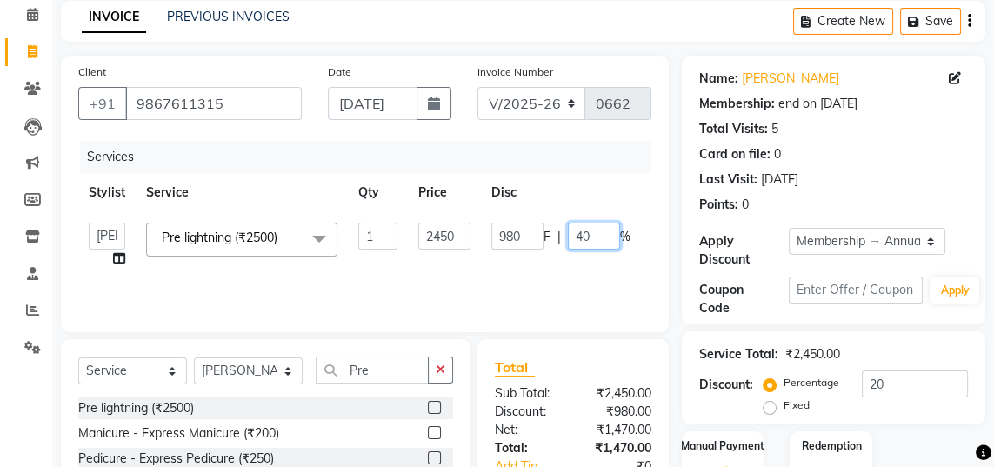
click at [602, 238] on input "40" at bounding box center [594, 236] width 52 height 27
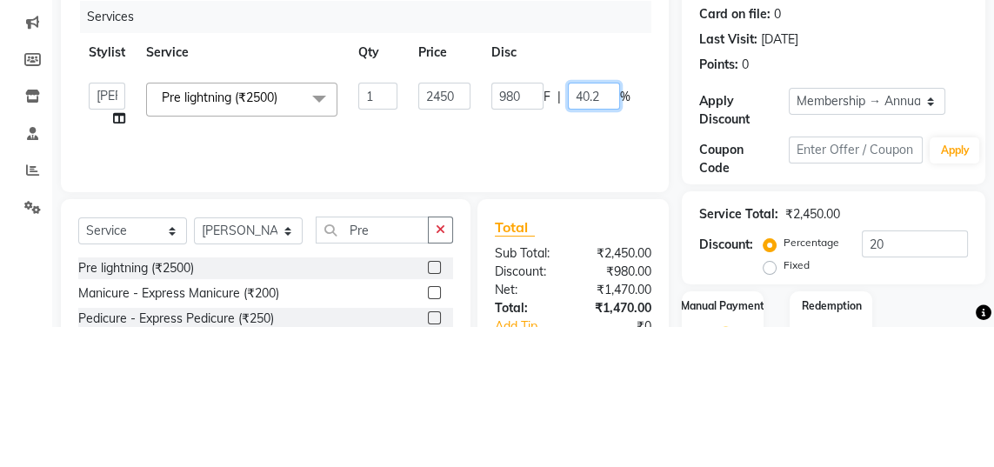
type input "40.25"
click at [635, 272] on div "Services Stylist Service Qty Price Disc Total Action Jaya [PERSON_NAME] Sanya […" at bounding box center [364, 228] width 573 height 174
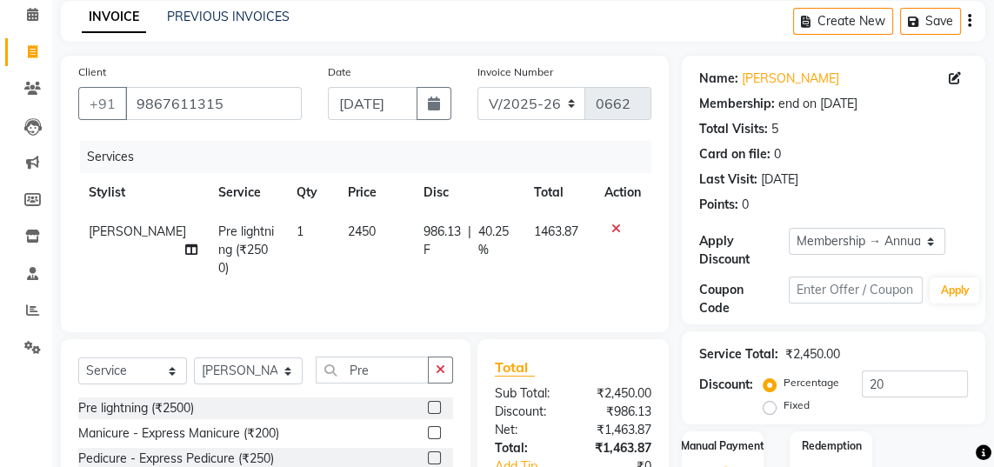
click at [588, 231] on td "1463.87" at bounding box center [559, 250] width 70 height 76
select select "47531"
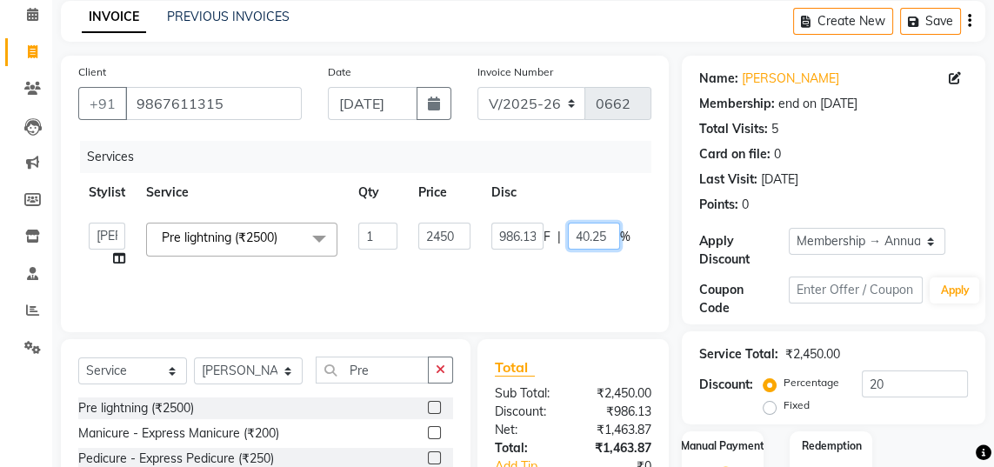
click at [604, 237] on input "40.25" at bounding box center [594, 236] width 52 height 27
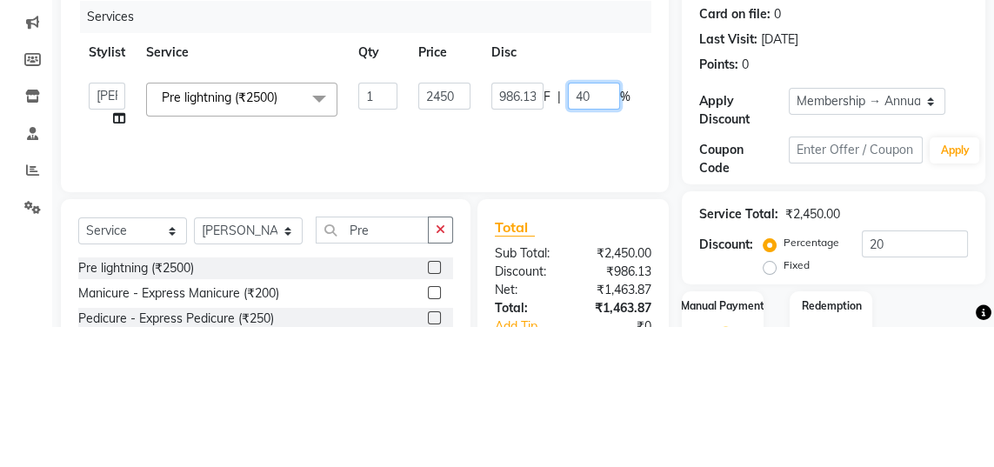
type input "4"
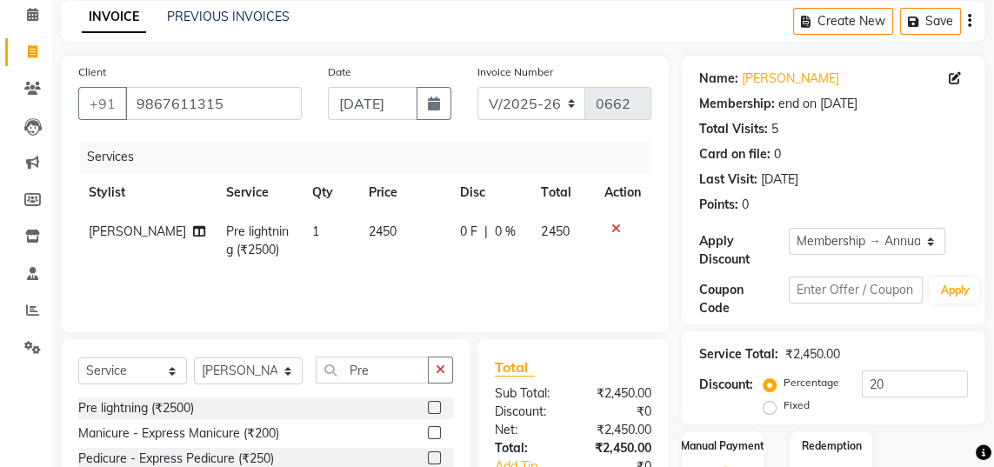
click at [393, 224] on td "2450" at bounding box center [403, 240] width 91 height 57
select select "47531"
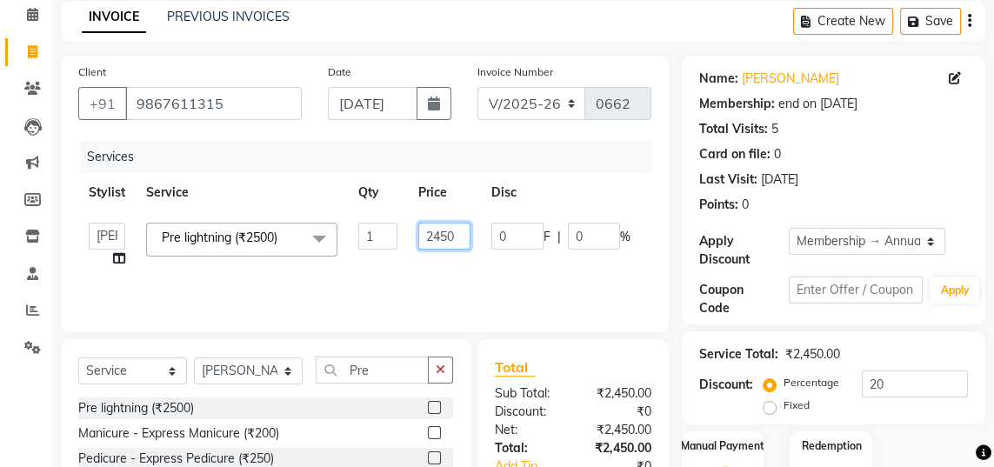
click at [462, 237] on input "2450" at bounding box center [444, 236] width 52 height 27
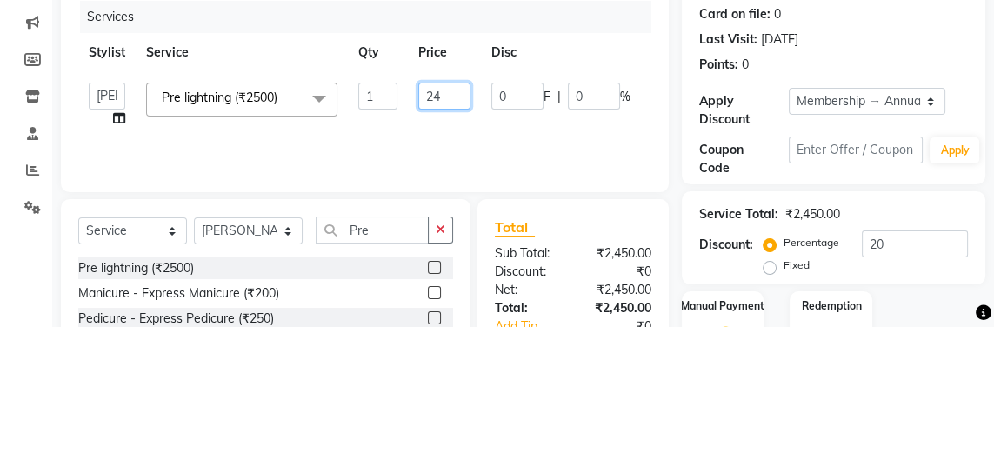
type input "2"
click at [441, 237] on input "number" at bounding box center [444, 236] width 52 height 27
type input "2400"
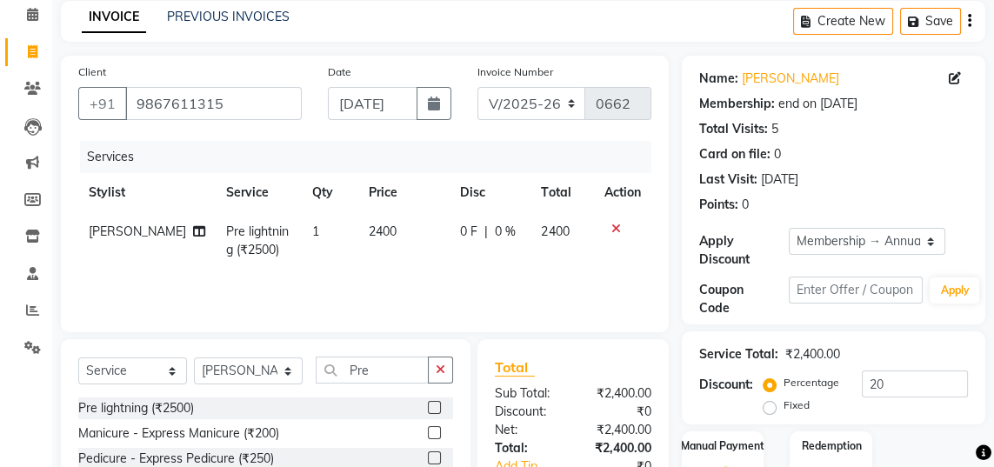
click at [583, 229] on td "2400" at bounding box center [562, 240] width 63 height 57
select select "47531"
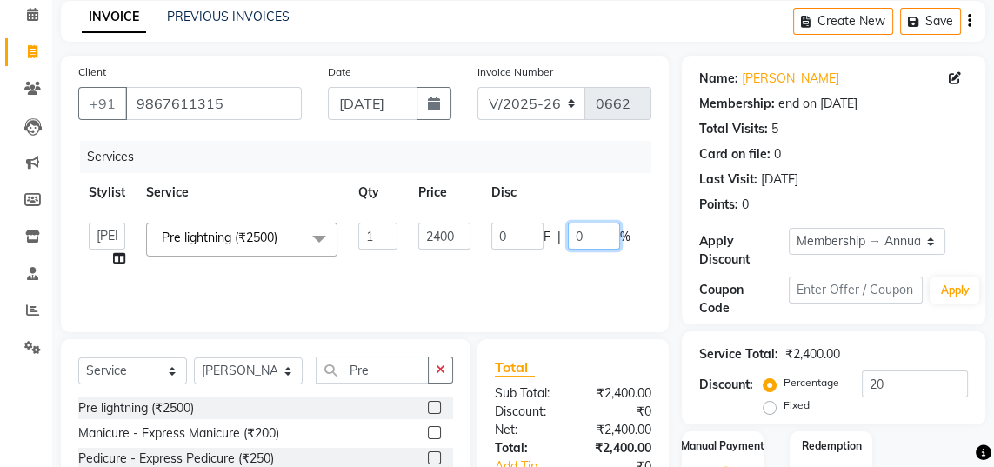
click at [598, 237] on input "0" at bounding box center [594, 236] width 52 height 27
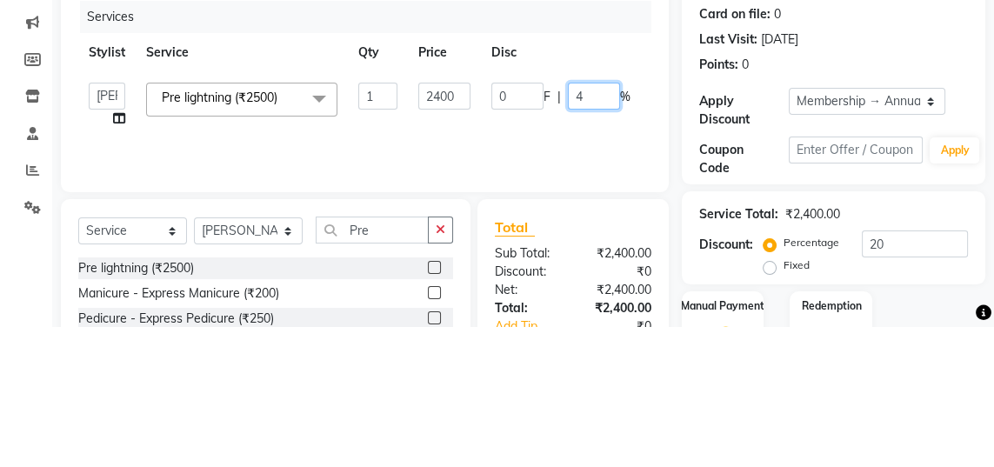
type input "40"
click at [652, 264] on div "Client [PHONE_NUMBER] Date [DATE] Invoice Number V/2025 V/[PHONE_NUMBER] Servic…" at bounding box center [365, 194] width 608 height 277
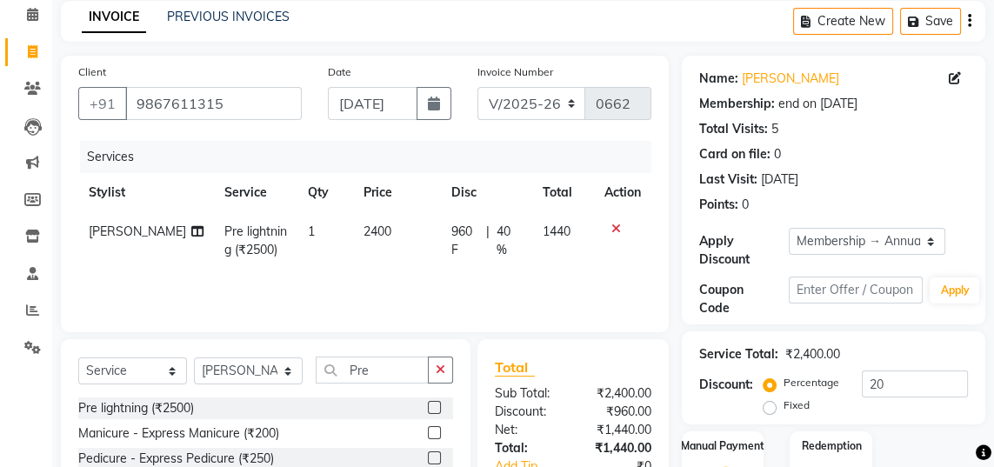
scroll to position [107, 0]
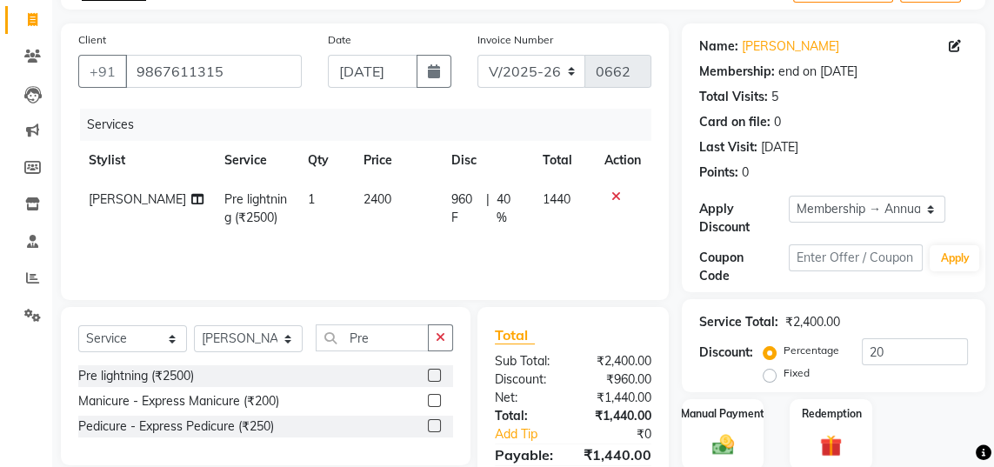
click at [738, 407] on label "Manual Payment" at bounding box center [722, 414] width 83 height 16
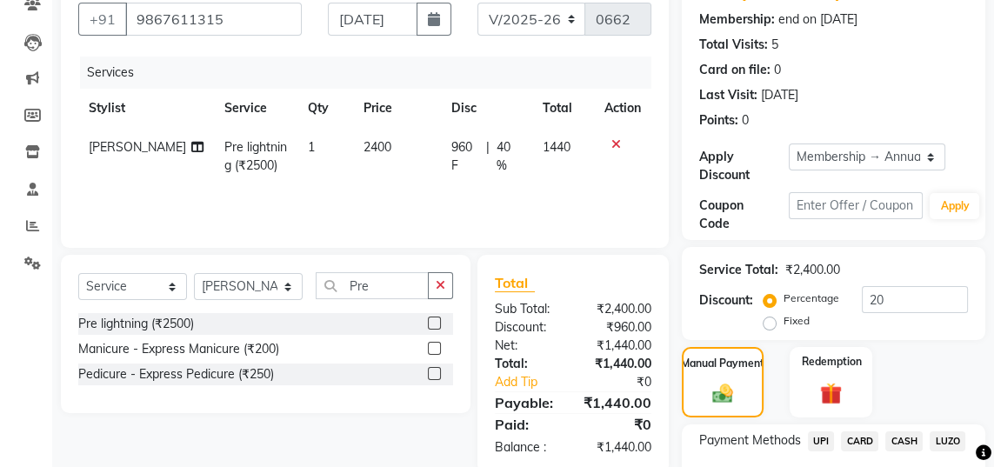
scroll to position [197, 0]
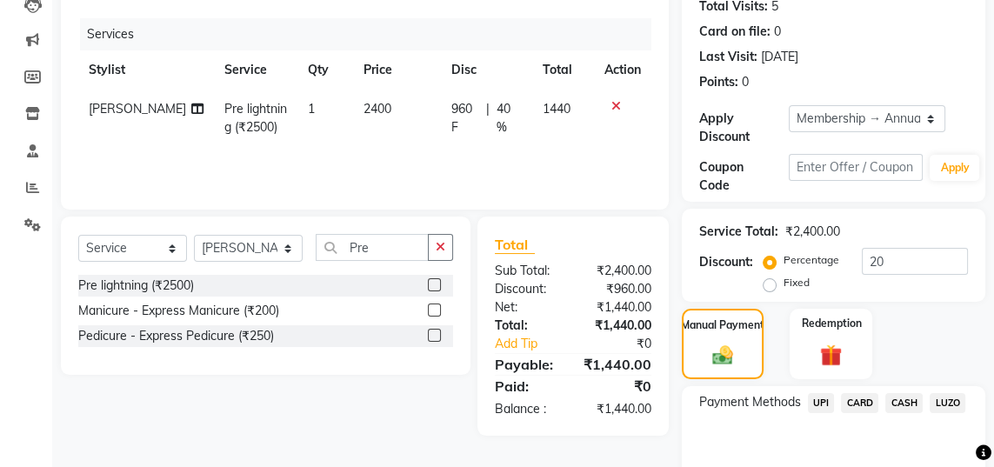
click at [825, 405] on span "UPI" at bounding box center [821, 403] width 27 height 20
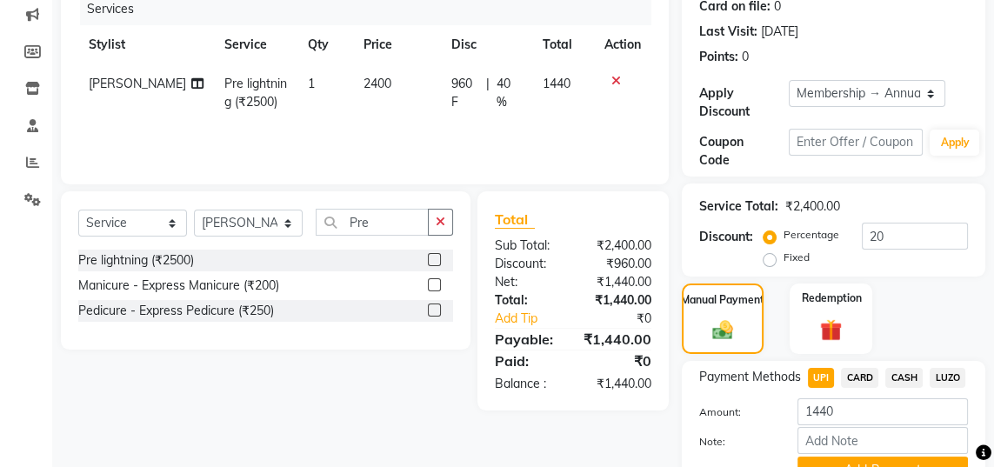
click at [906, 466] on button "Add Payment" at bounding box center [883, 470] width 170 height 27
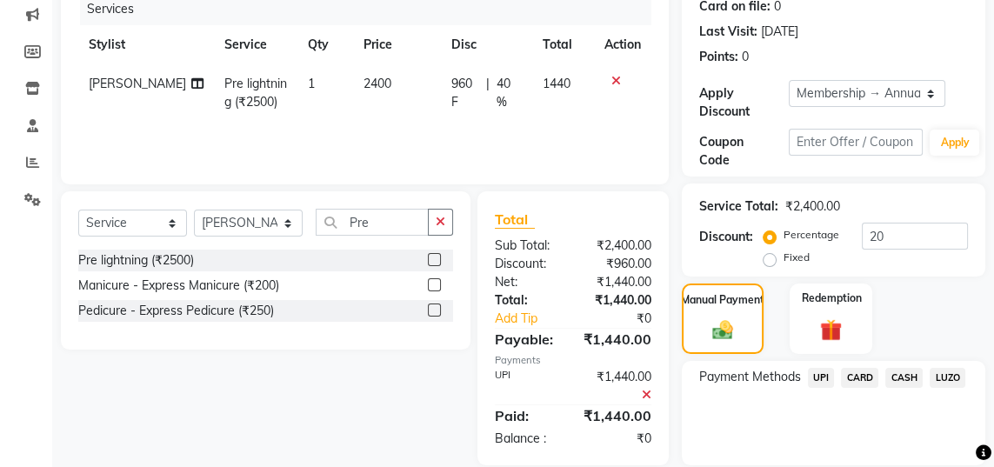
scroll to position [296, 0]
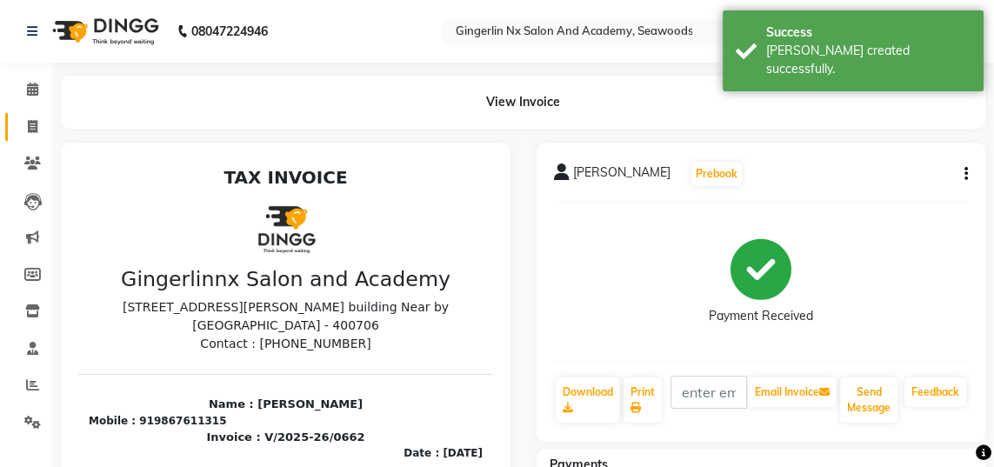
click at [41, 133] on span at bounding box center [32, 127] width 30 height 20
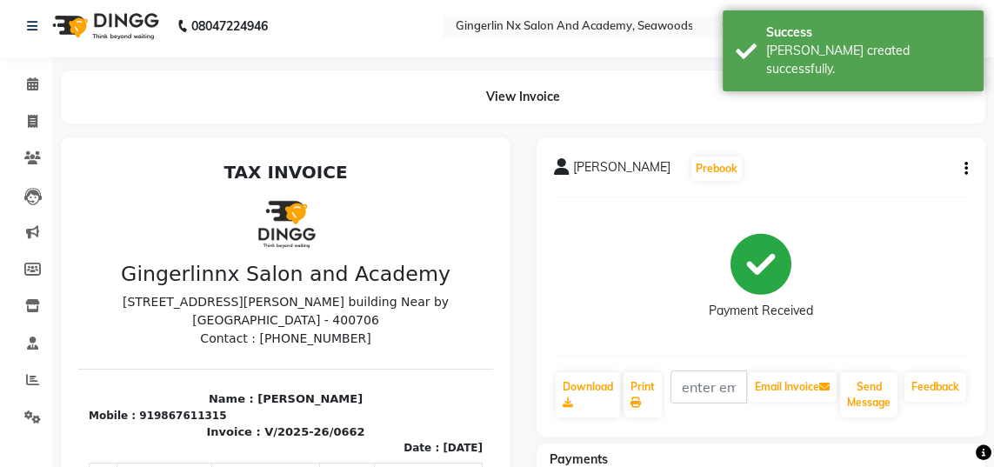
select select "480"
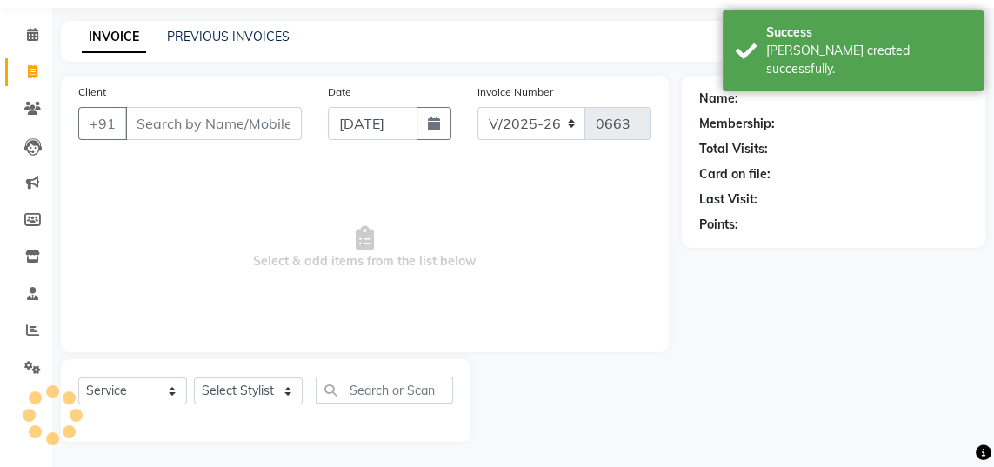
select select "membership"
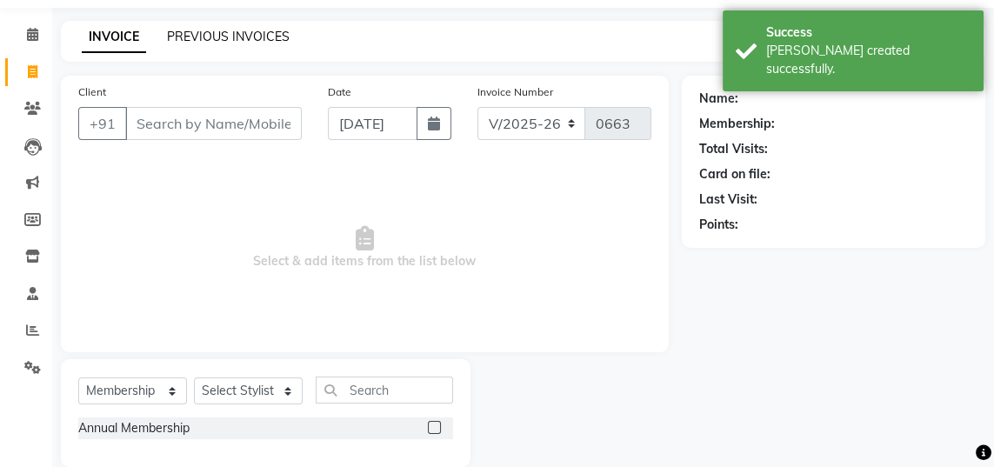
click at [275, 36] on link "PREVIOUS INVOICES" at bounding box center [228, 37] width 123 height 16
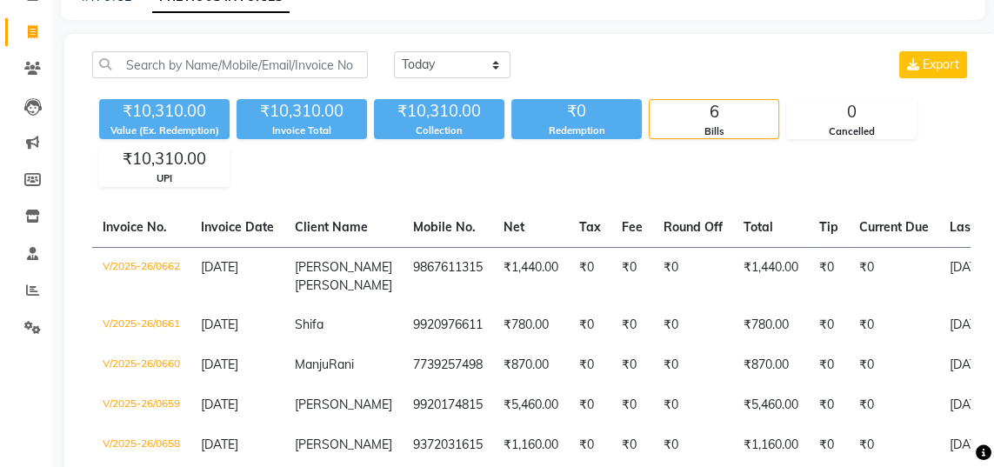
scroll to position [124, 0]
